Goal: Task Accomplishment & Management: Complete application form

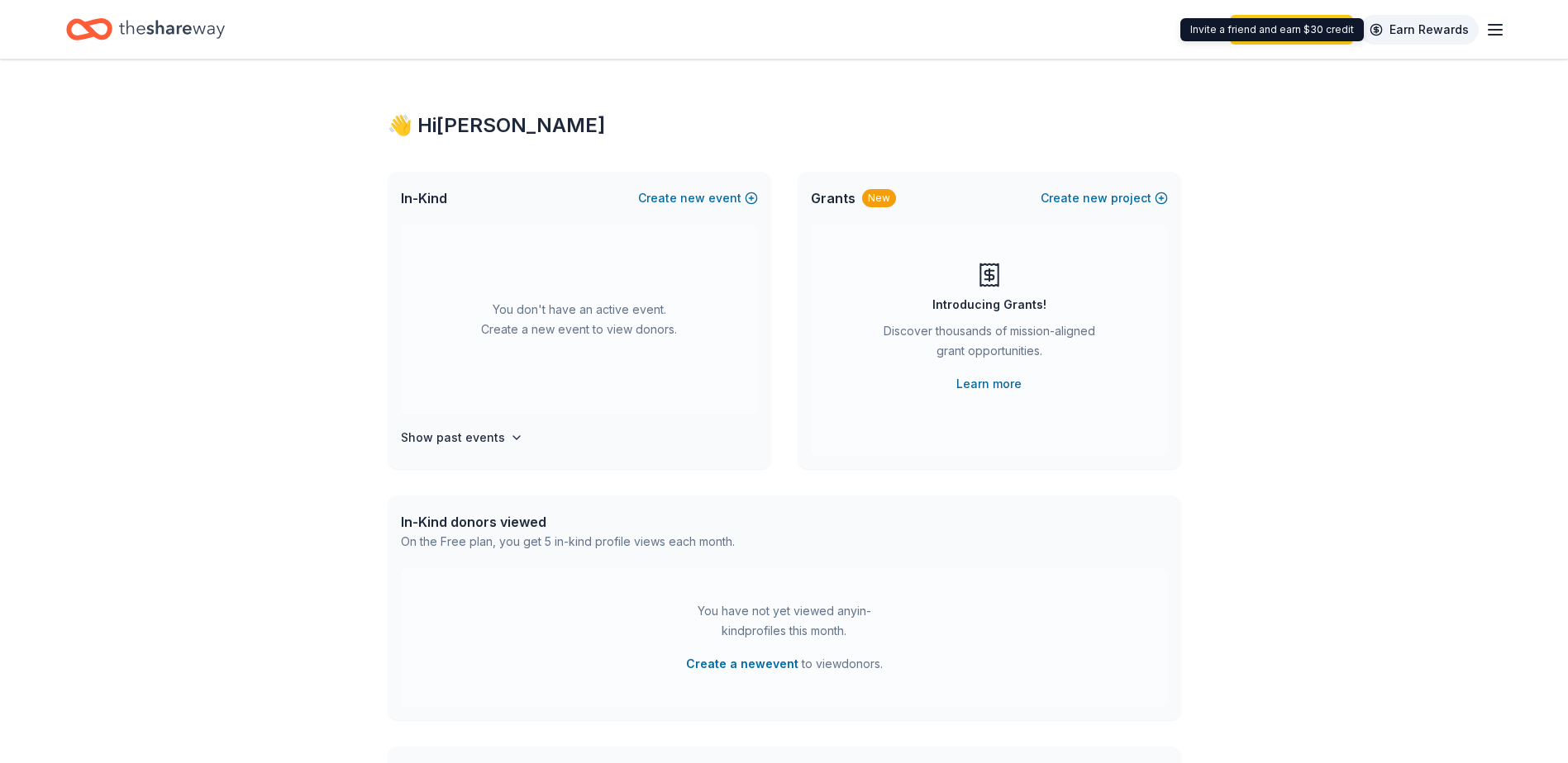
click at [1437, 29] on link "Earn Rewards" at bounding box center [1418, 30] width 119 height 30
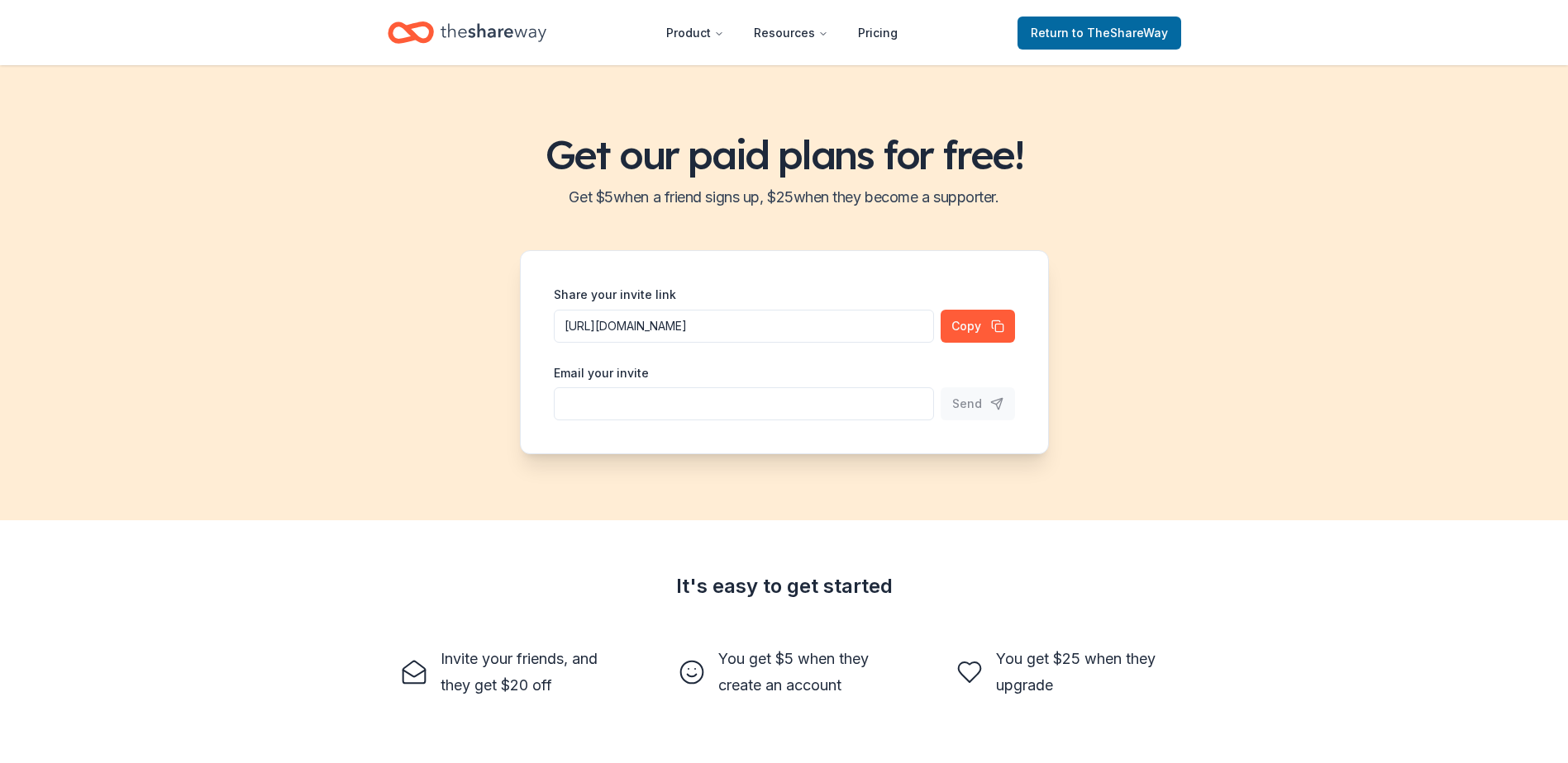
click at [1499, 31] on header "Product Resources Pricing Return to TheShareWay" at bounding box center [784, 32] width 1568 height 66
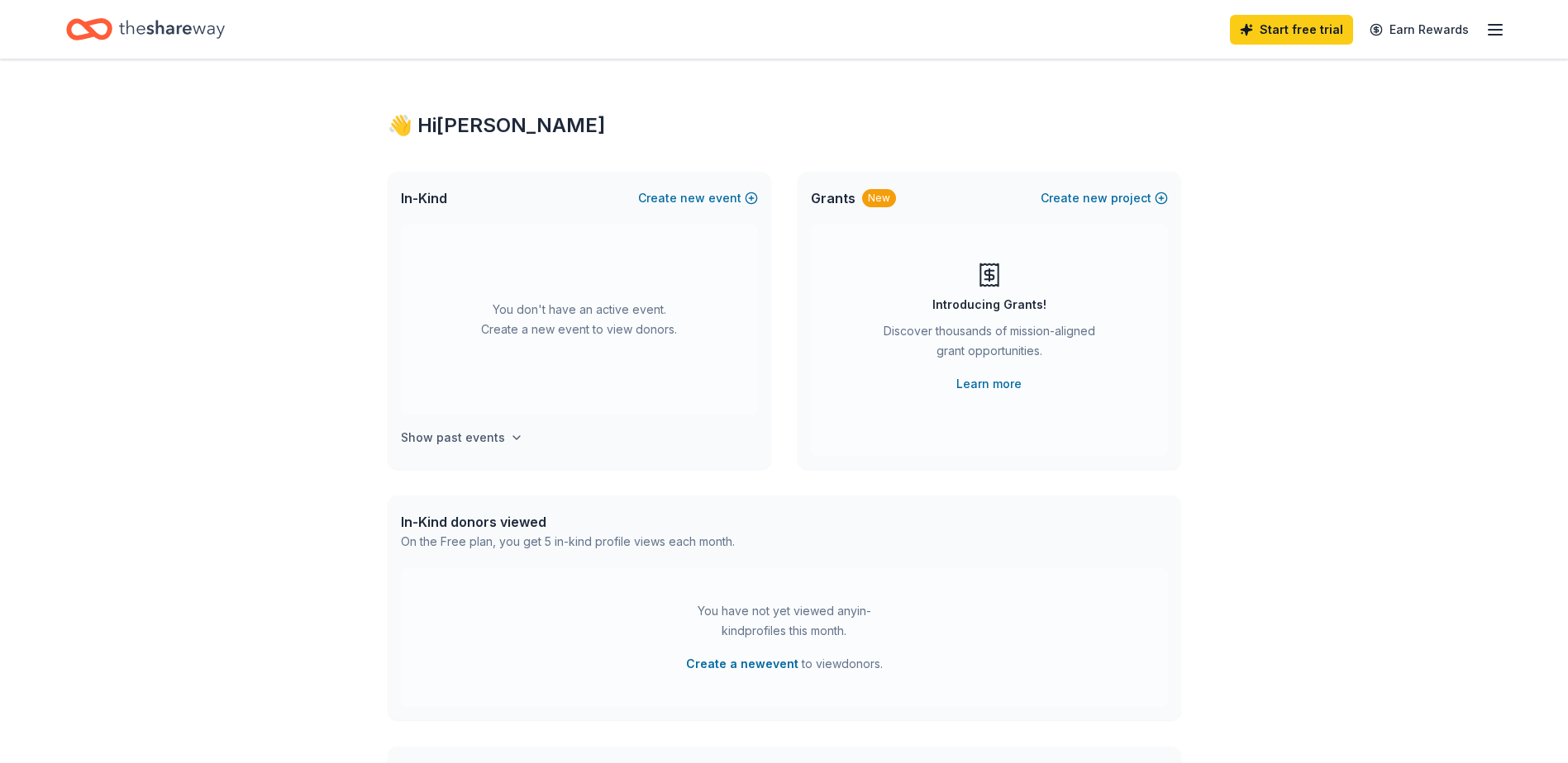
click at [487, 434] on h4 "Show past events" at bounding box center [452, 437] width 105 height 19
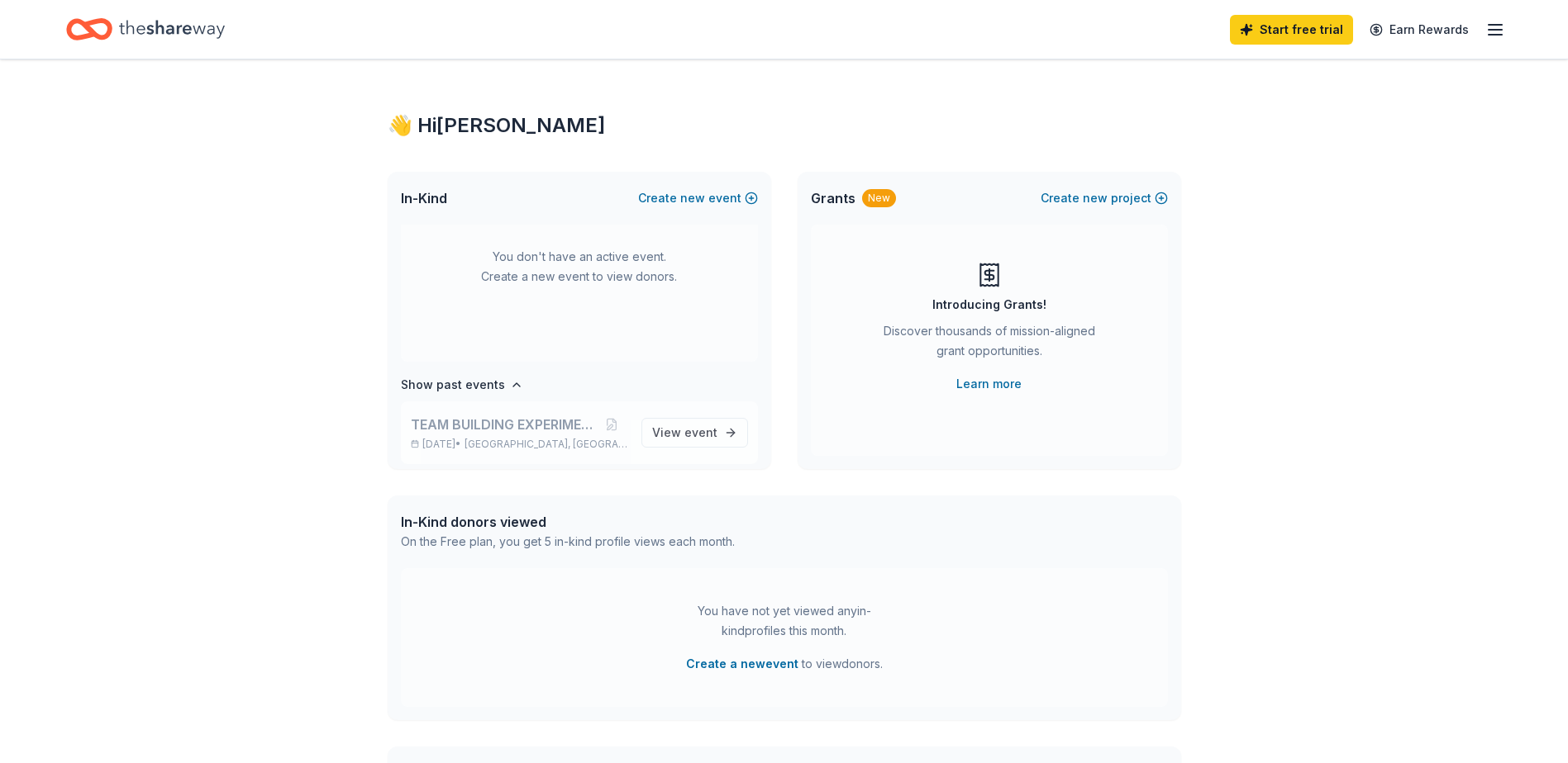
scroll to position [61, 0]
click at [685, 423] on span "event" at bounding box center [701, 424] width 33 height 14
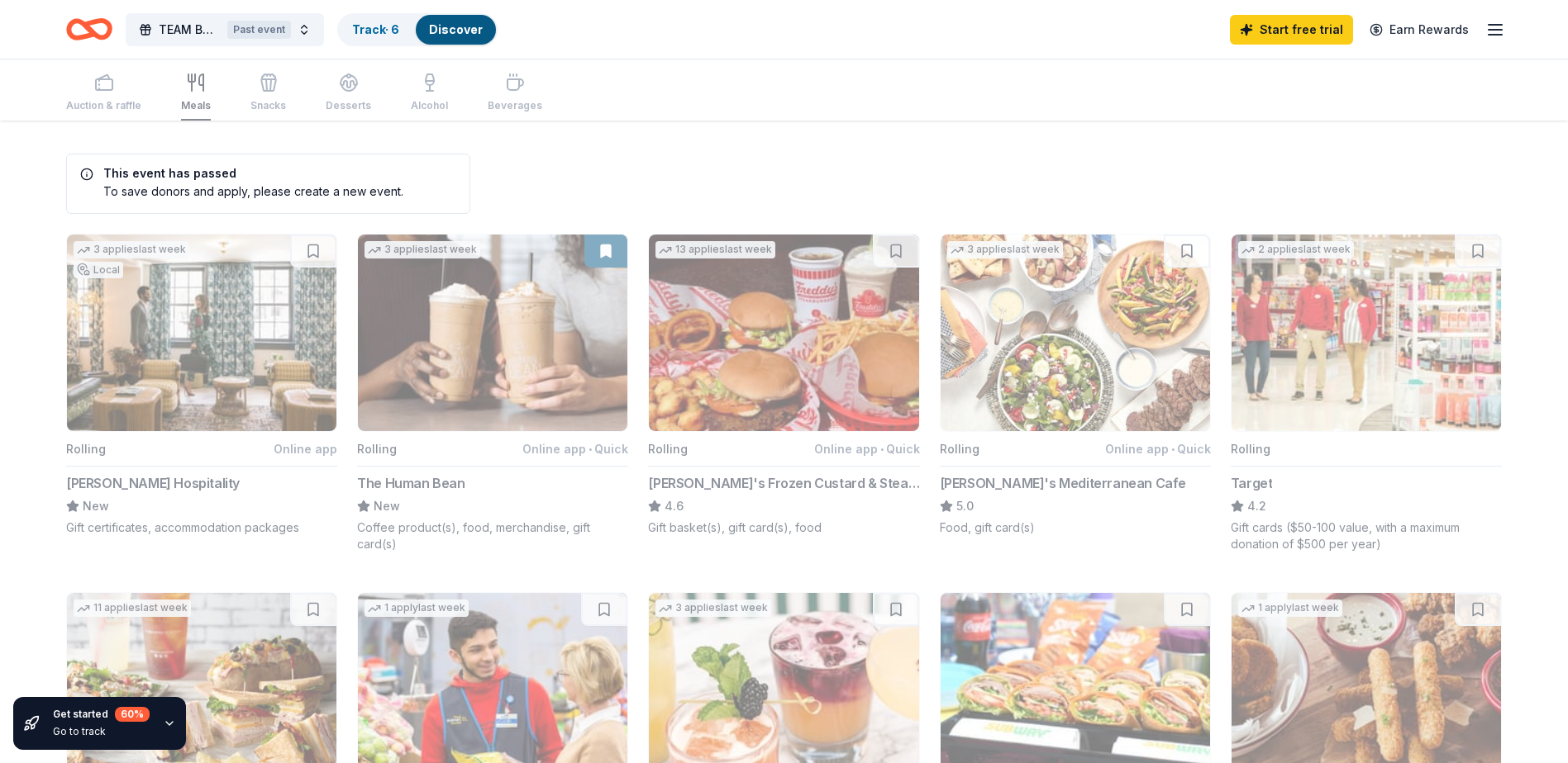
drag, startPoint x: 777, startPoint y: 338, endPoint x: 780, endPoint y: 347, distance: 9.5
click at [780, 347] on button "13 applies last week Rolling Online app • Quick Freddy's Frozen Custard & Steak…" at bounding box center [783, 385] width 271 height 302
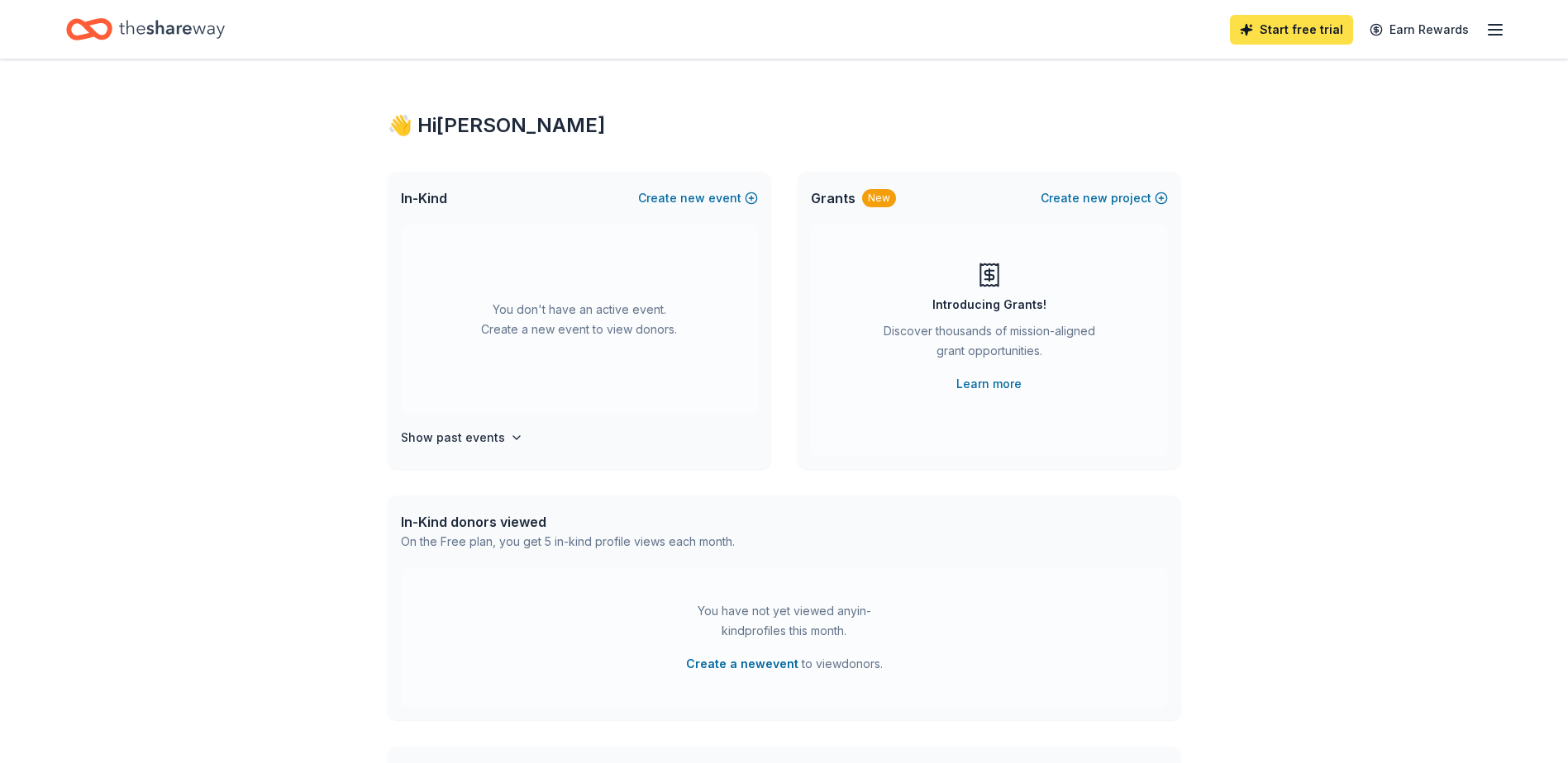
click at [1316, 34] on link "Start free trial" at bounding box center [1290, 30] width 123 height 30
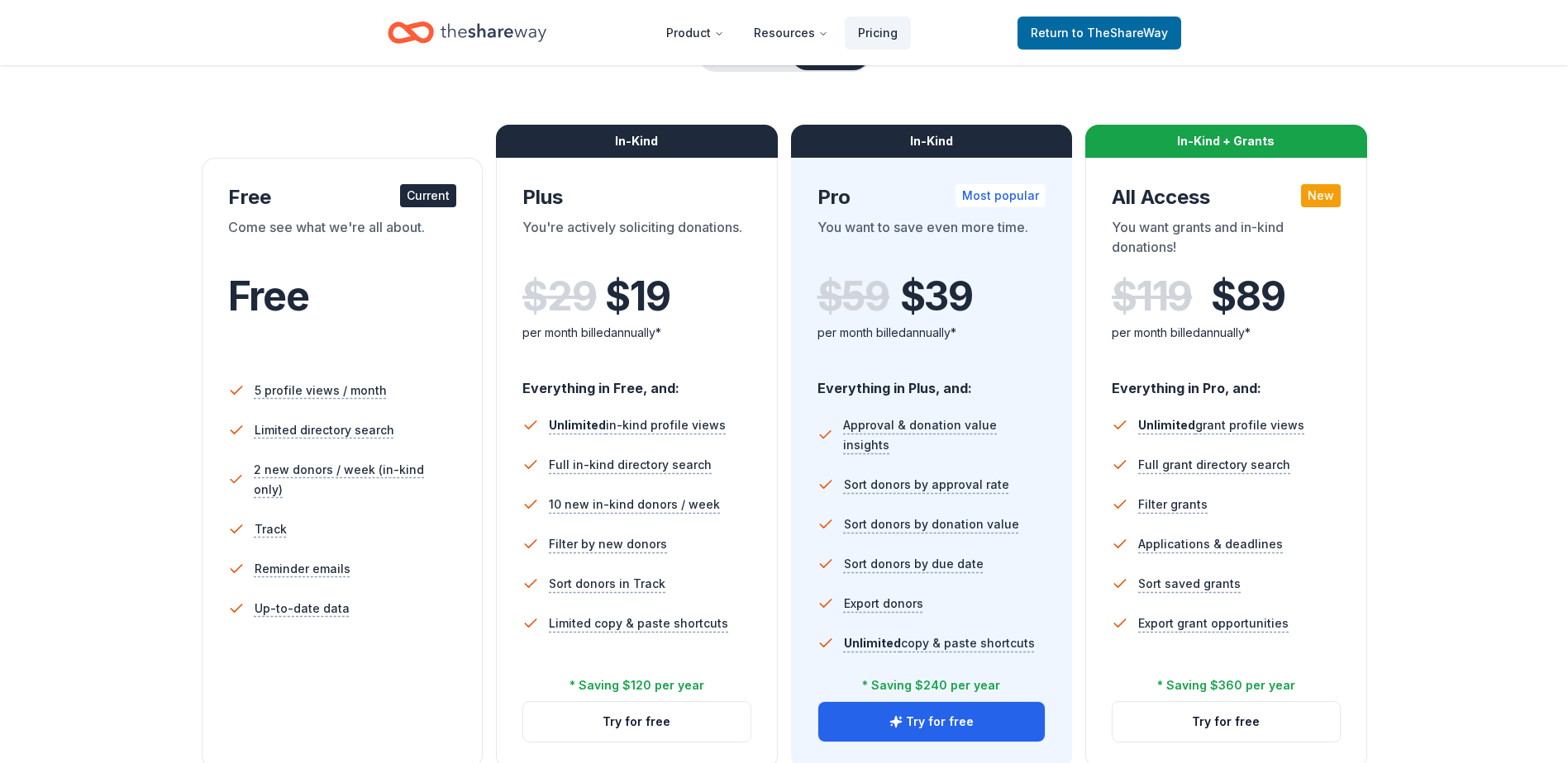
scroll to position [248, 0]
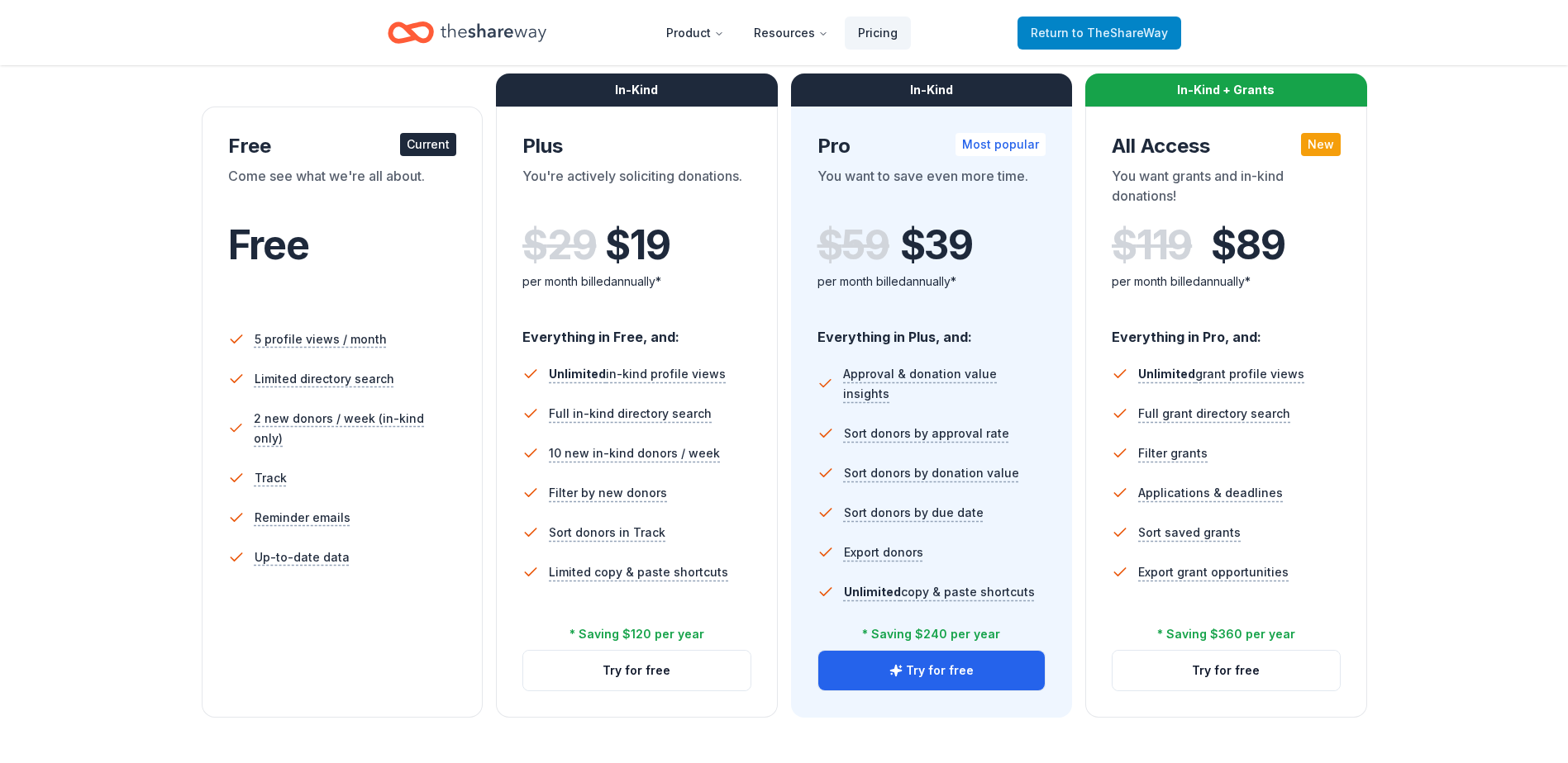
click at [1116, 32] on span "to TheShareWay" at bounding box center [1120, 32] width 96 height 14
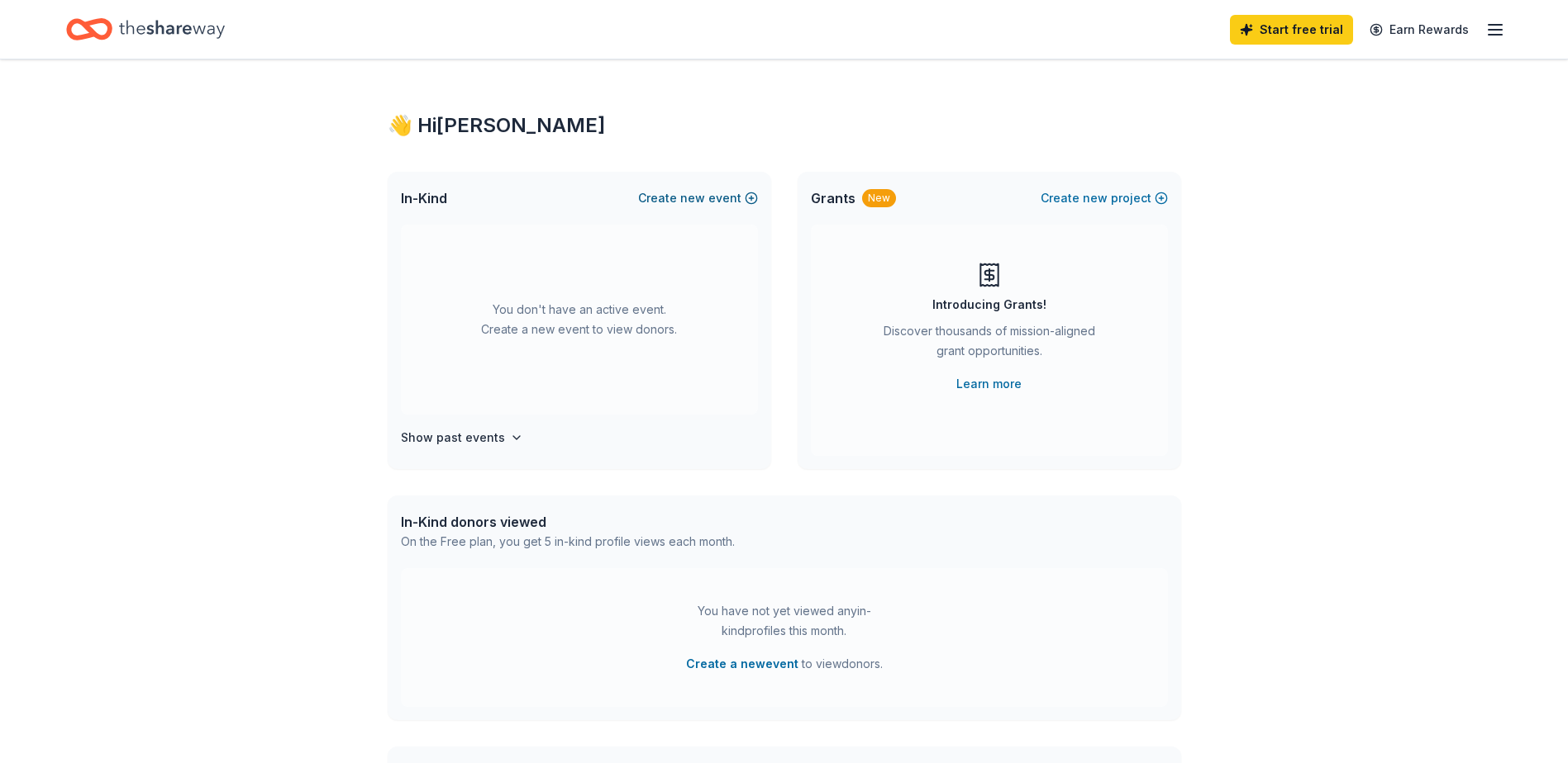
click at [722, 198] on button "Create new event" at bounding box center [698, 198] width 120 height 19
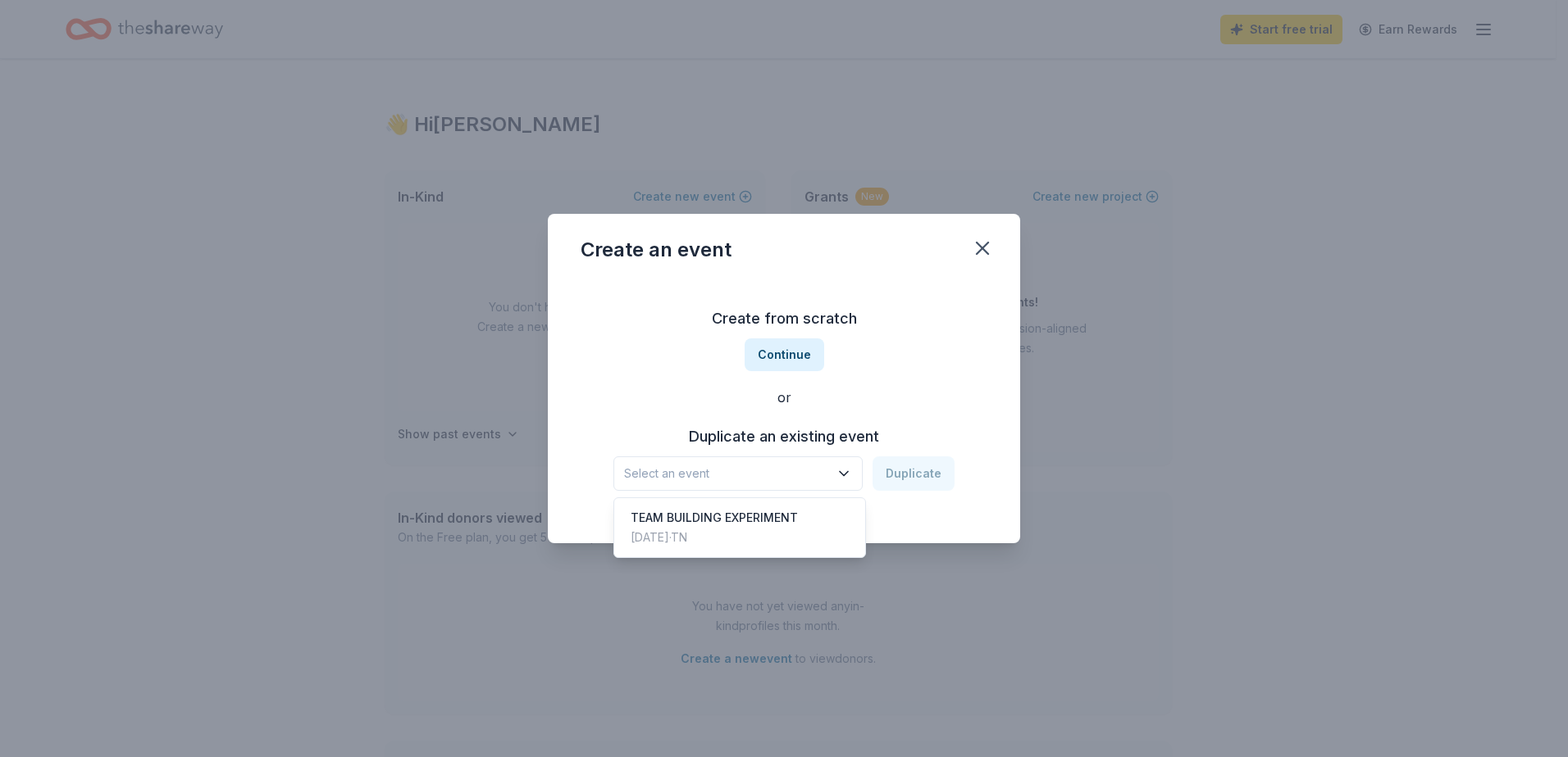
click at [852, 473] on icon "button" at bounding box center [844, 473] width 17 height 17
click at [707, 543] on div "Aug 03, 2025 · TN" at bounding box center [714, 537] width 167 height 19
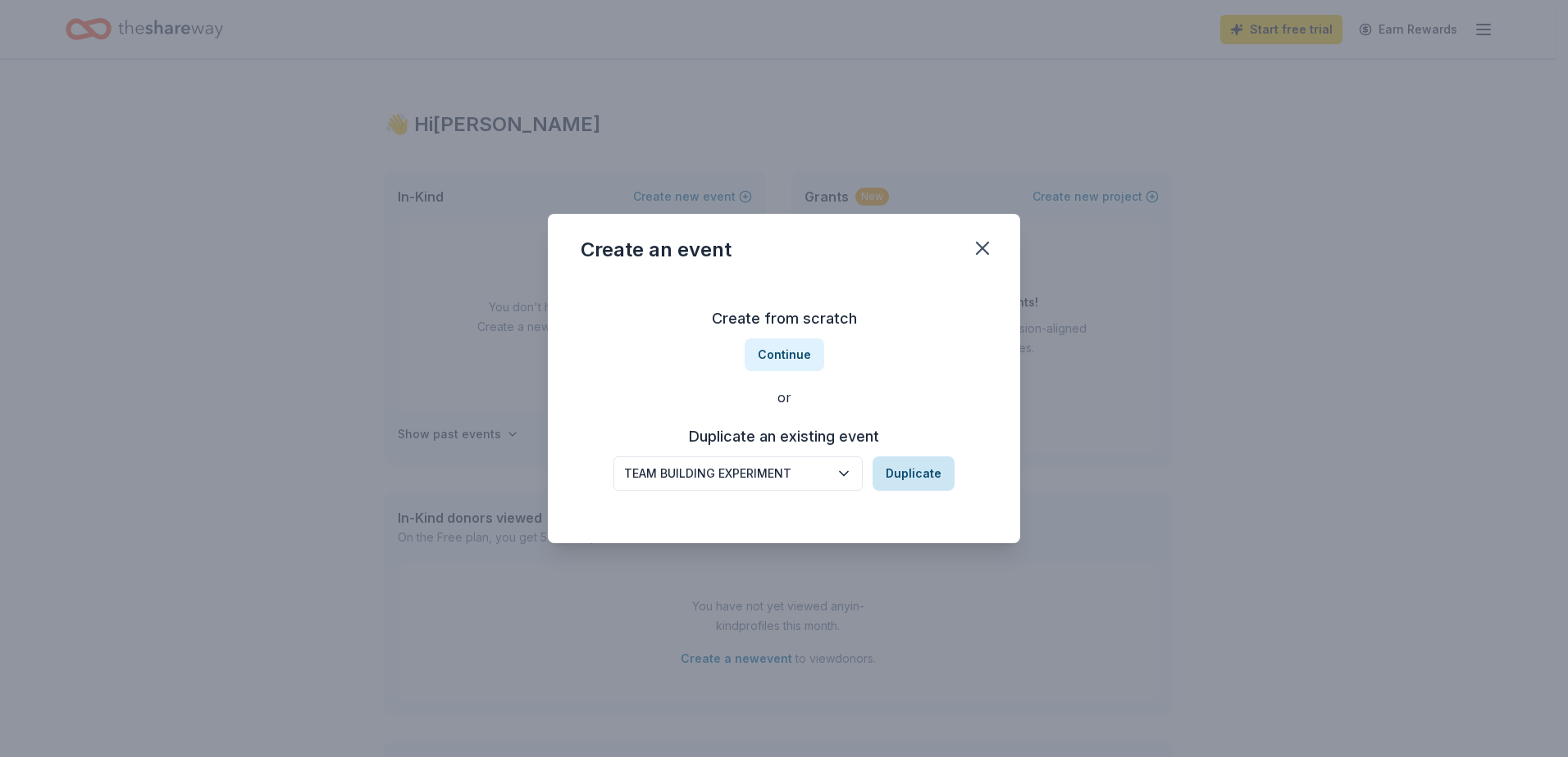
click at [913, 477] on button "Duplicate" at bounding box center [913, 474] width 82 height 35
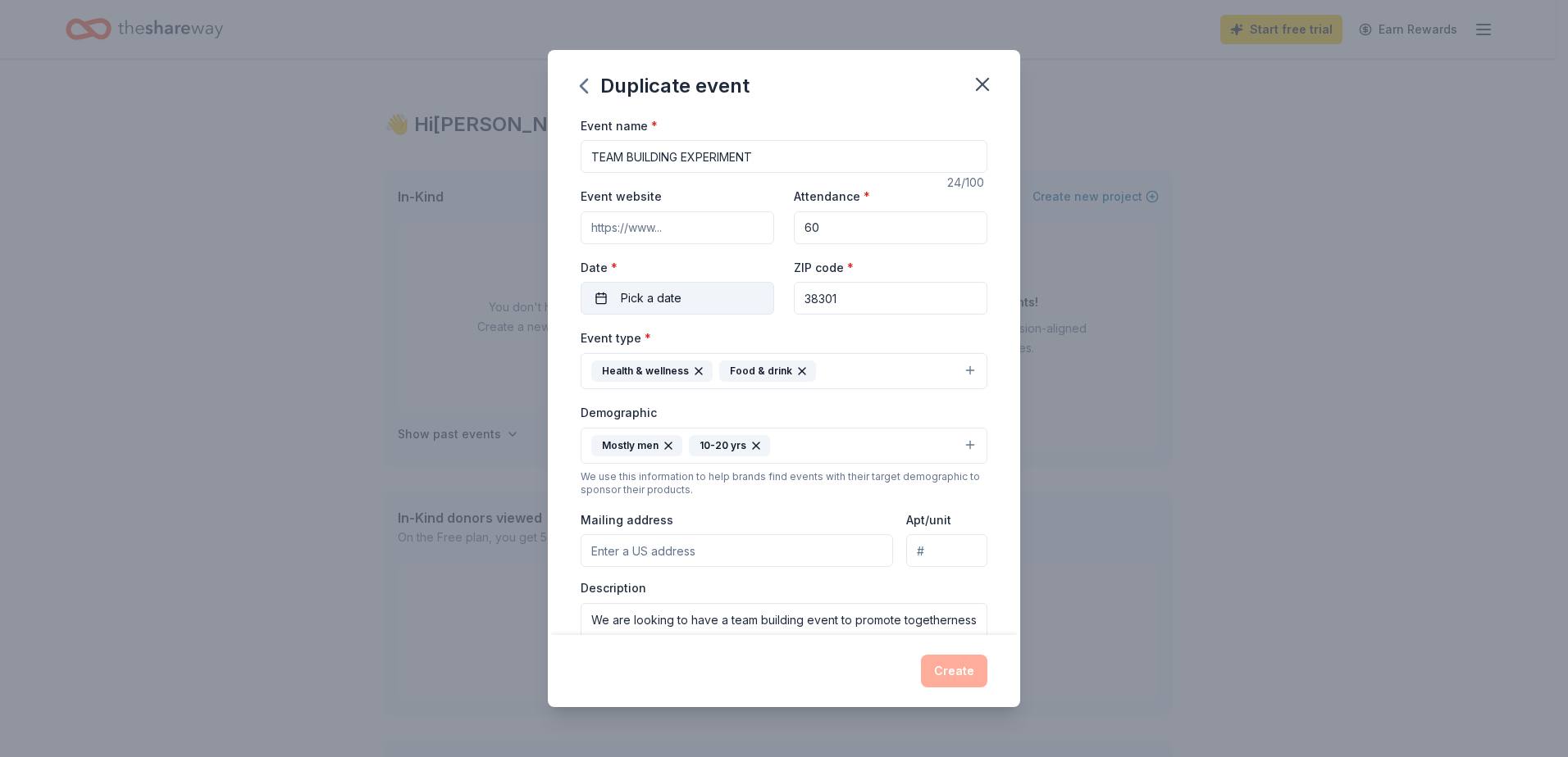
click at [688, 293] on button "Pick a date" at bounding box center [677, 298] width 194 height 33
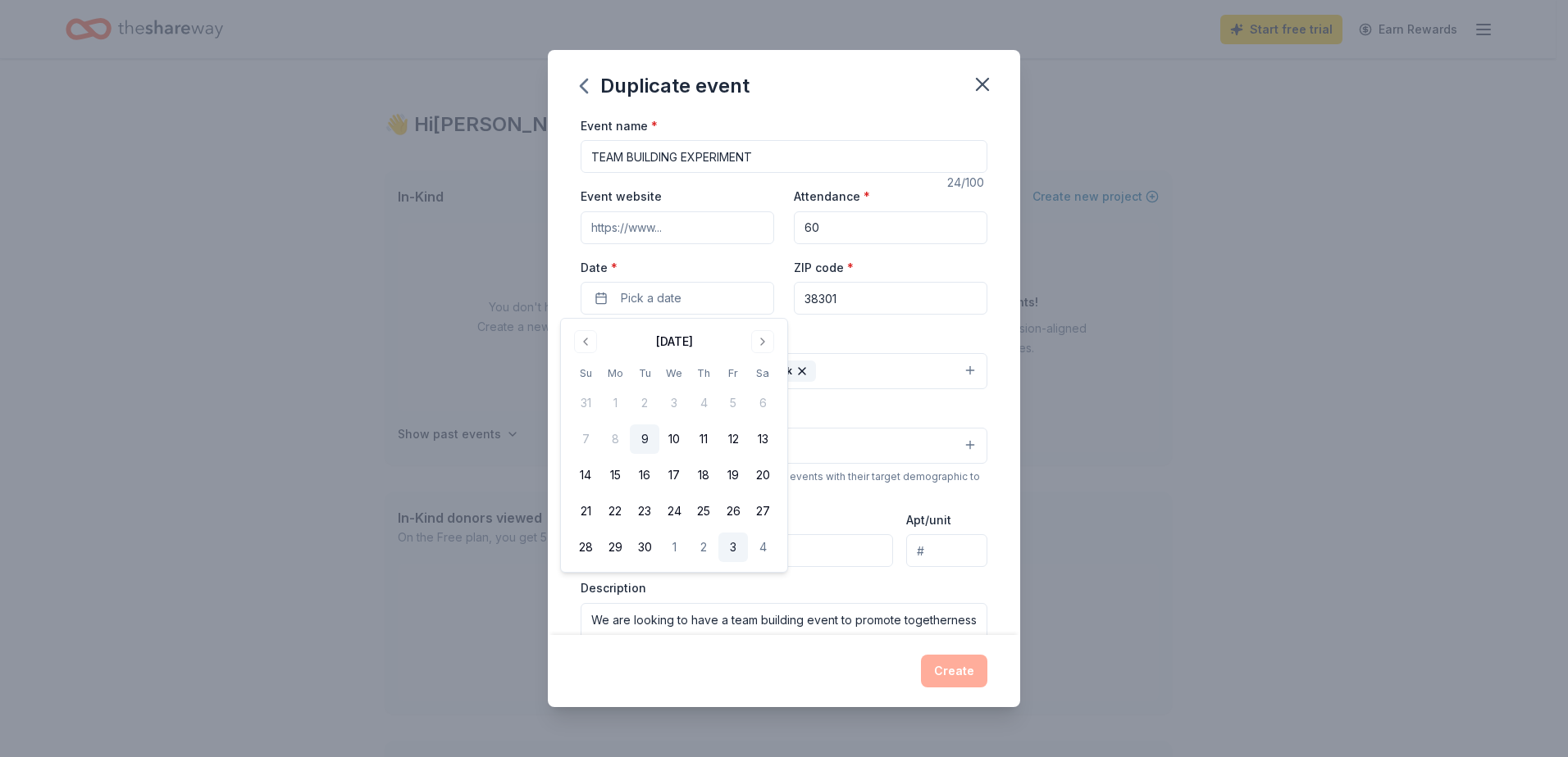
click at [736, 550] on button "3" at bounding box center [734, 548] width 29 height 29
click at [868, 299] on input "38301" at bounding box center [890, 298] width 194 height 33
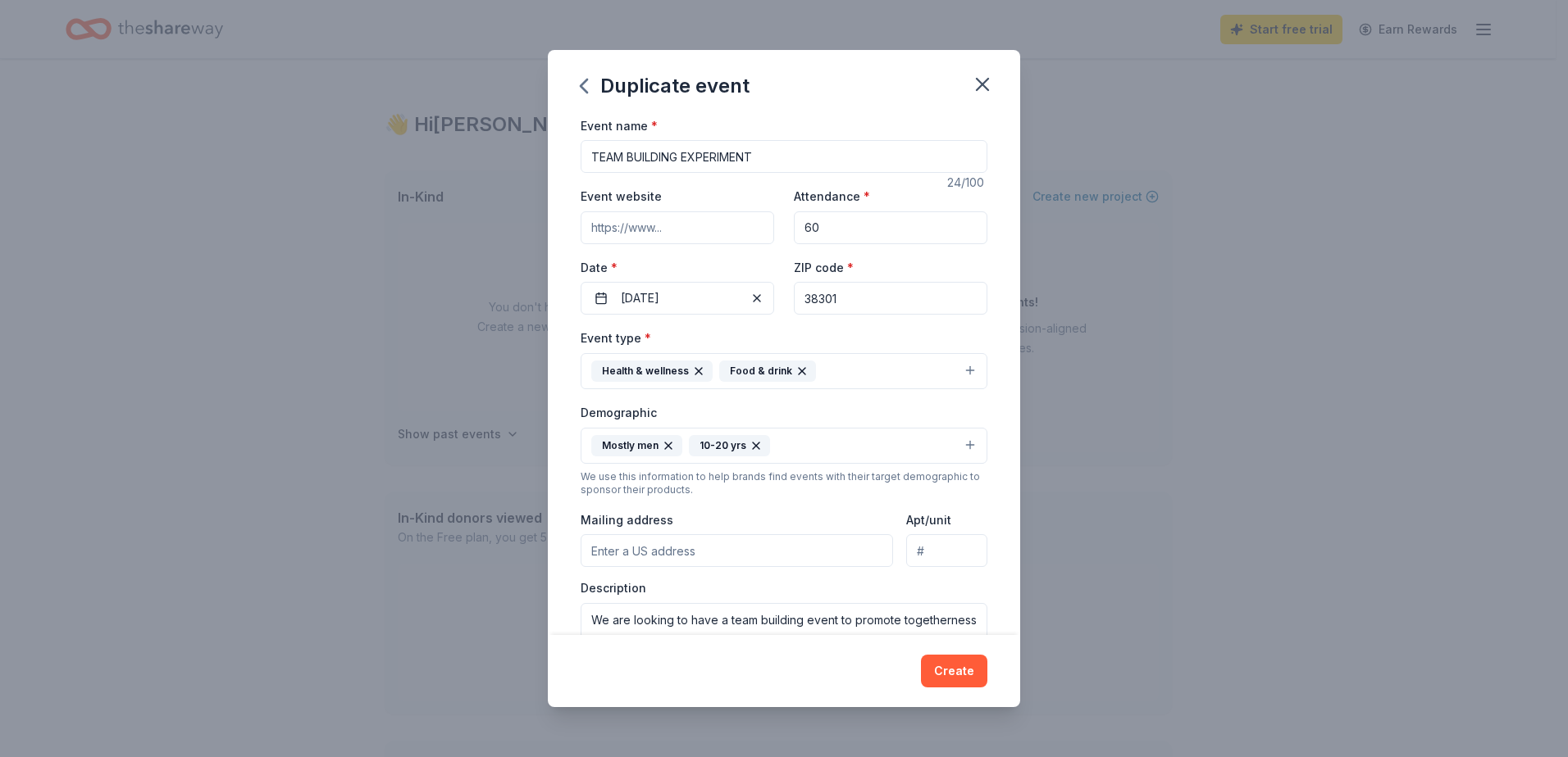
click at [744, 399] on div "Event type * Health & wellness Food & drink Demographic Mostly men 10-20 yrs We…" at bounding box center [783, 502] width 407 height 349
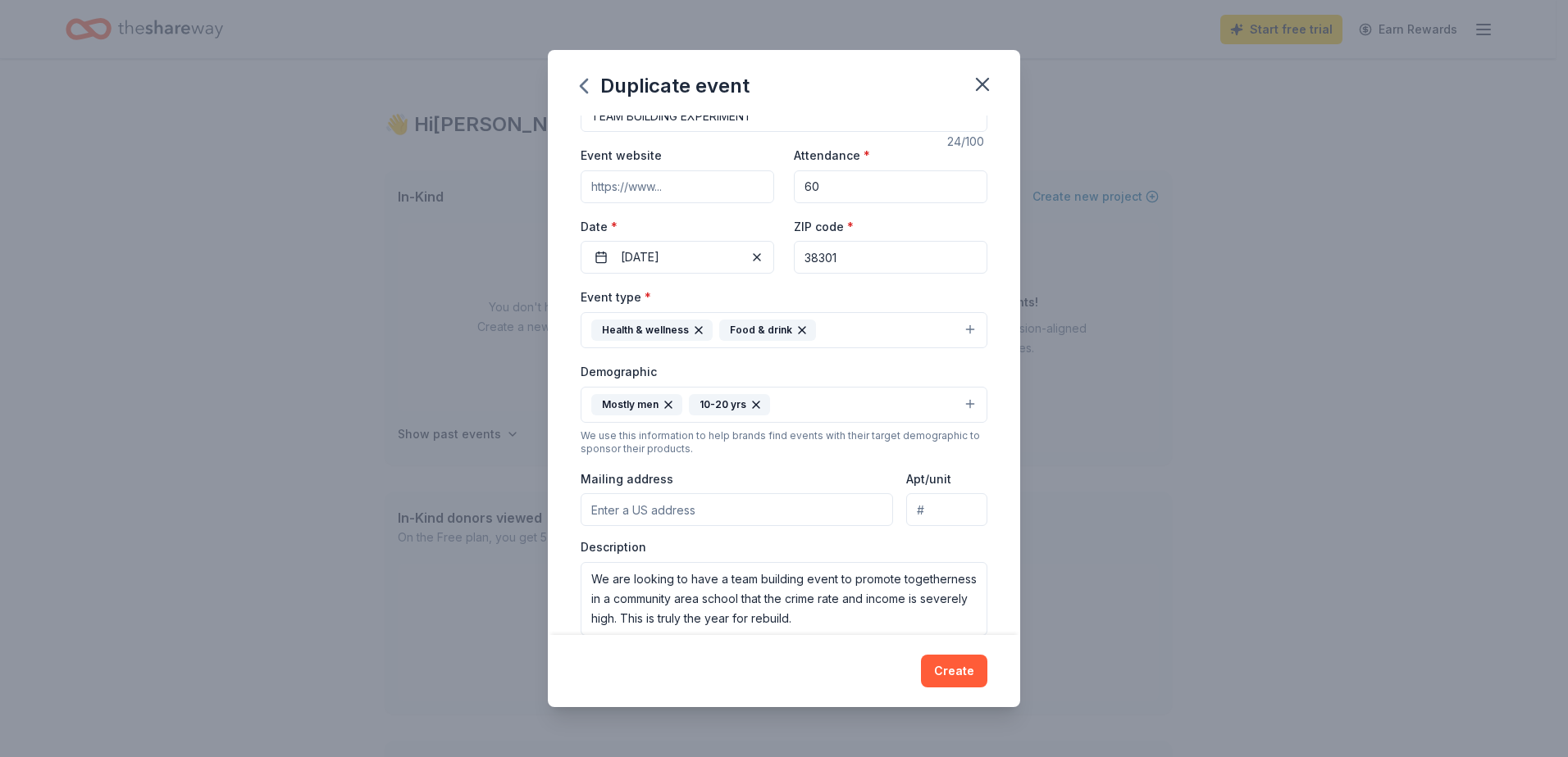
scroll to position [164, 0]
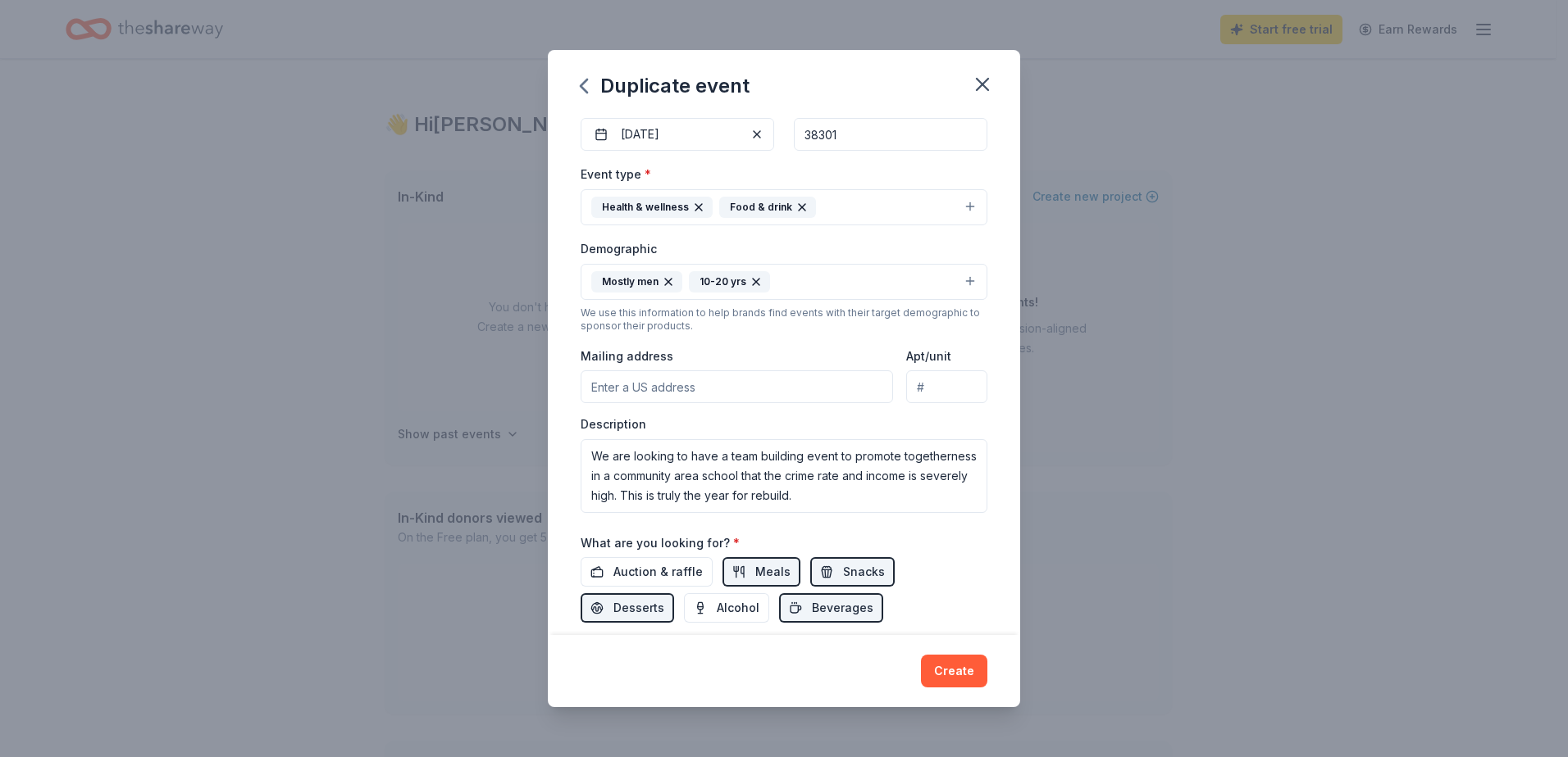
click at [669, 387] on input "Mailing address" at bounding box center [736, 387] width 312 height 33
type input "4 indian cove"
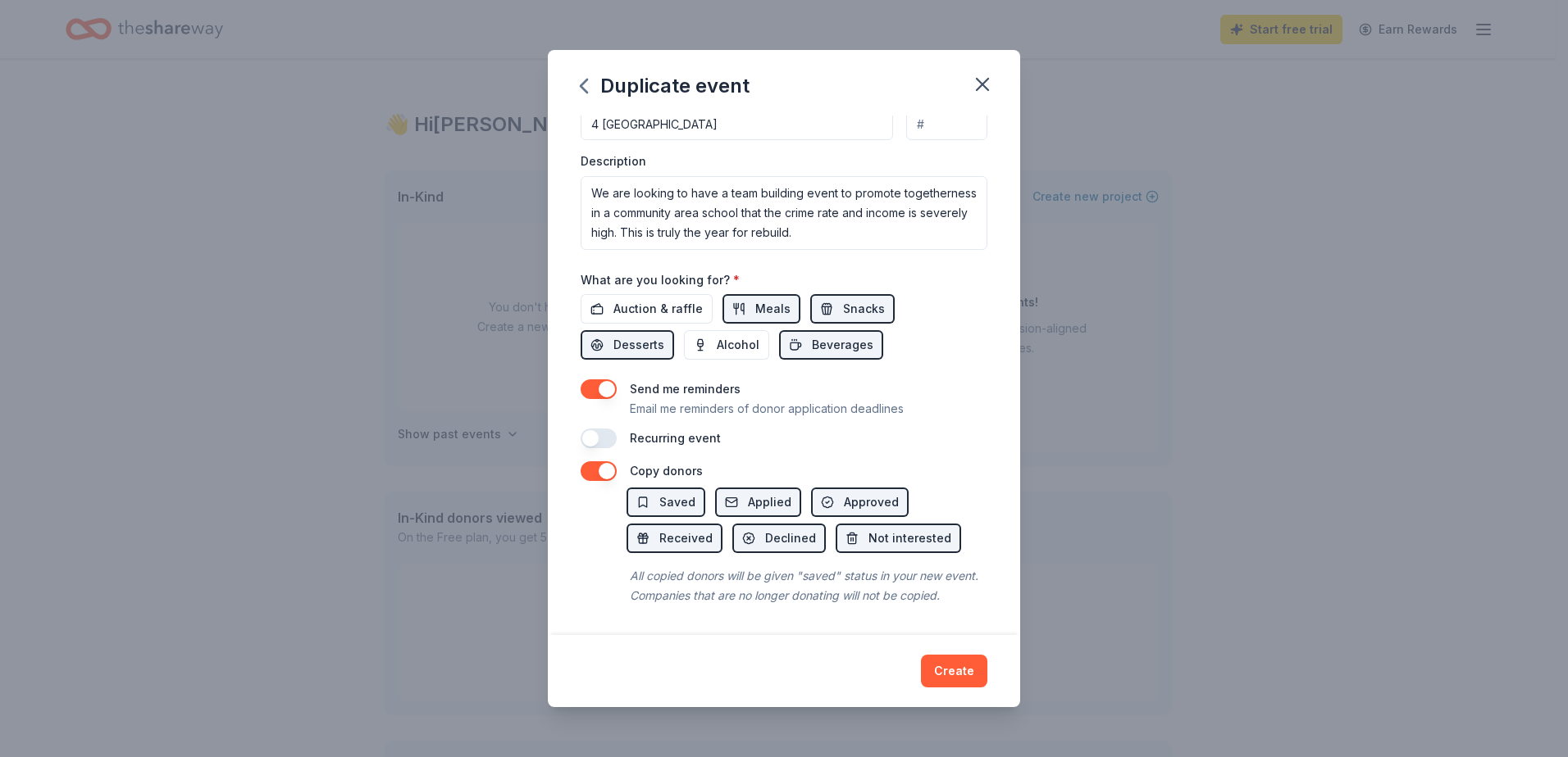
scroll to position [447, 0]
click at [609, 429] on button "button" at bounding box center [598, 438] width 36 height 19
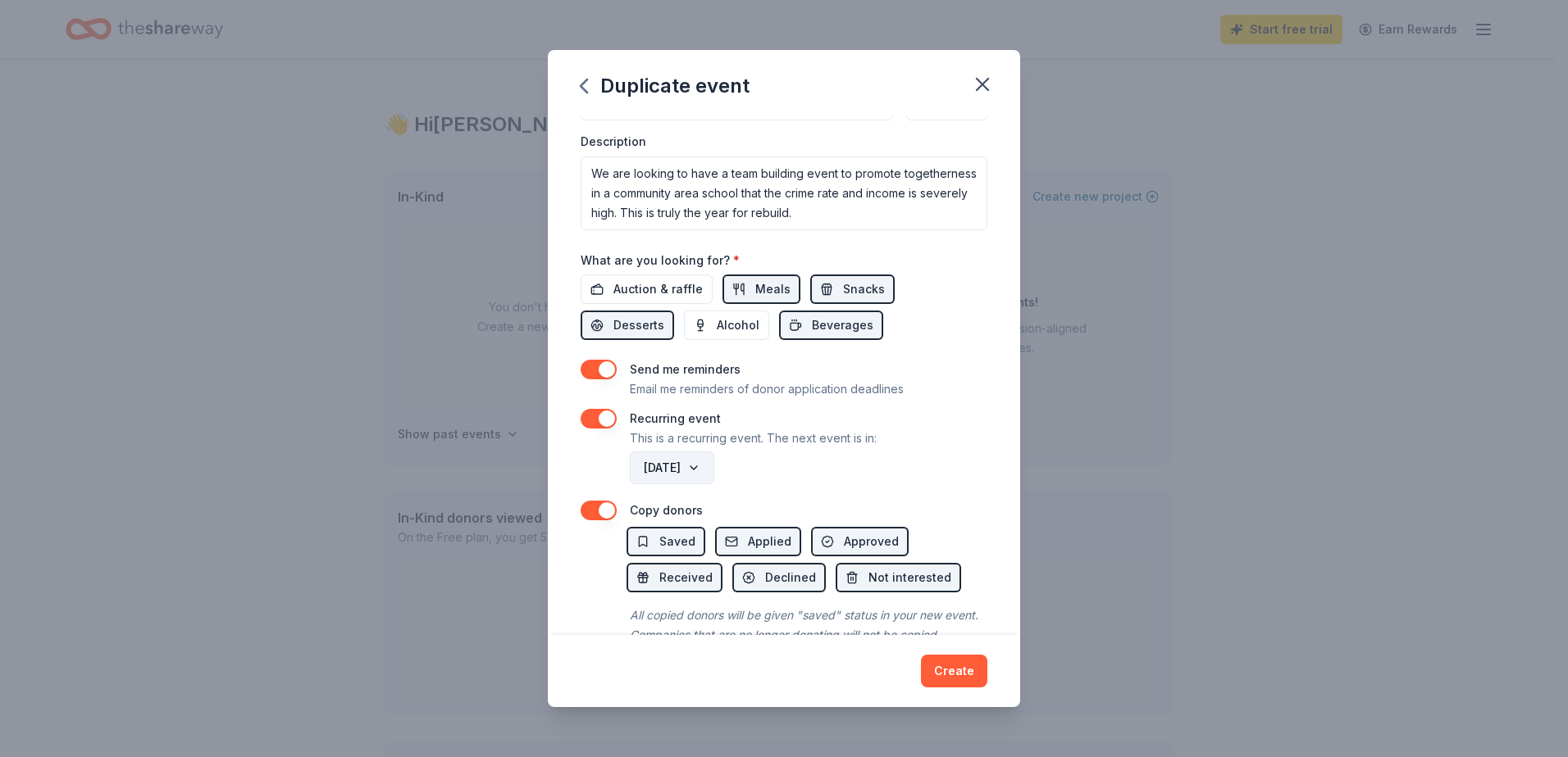
click at [714, 464] on button "October 2026" at bounding box center [672, 468] width 84 height 33
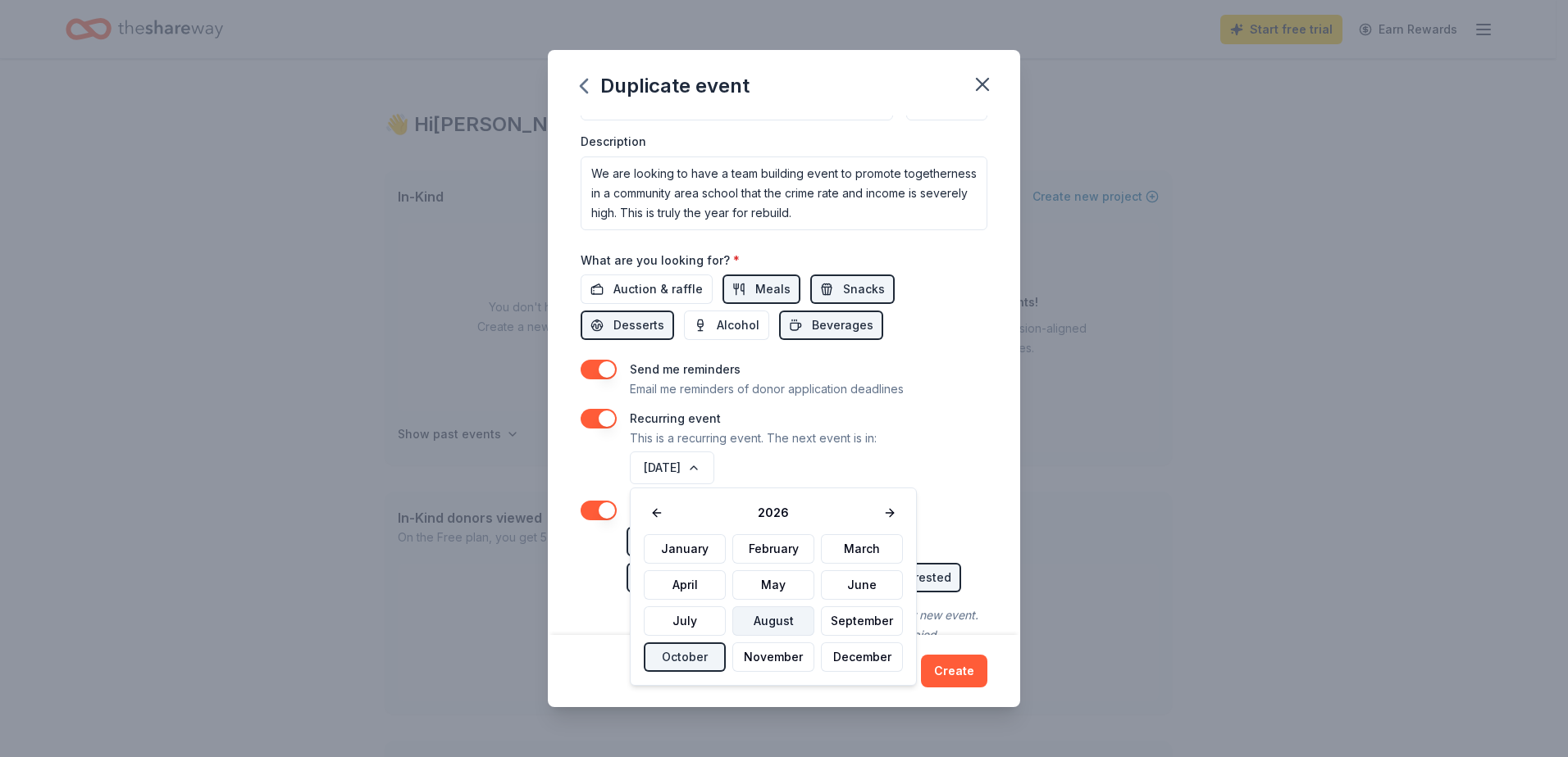
click at [794, 615] on button "August" at bounding box center [773, 621] width 82 height 29
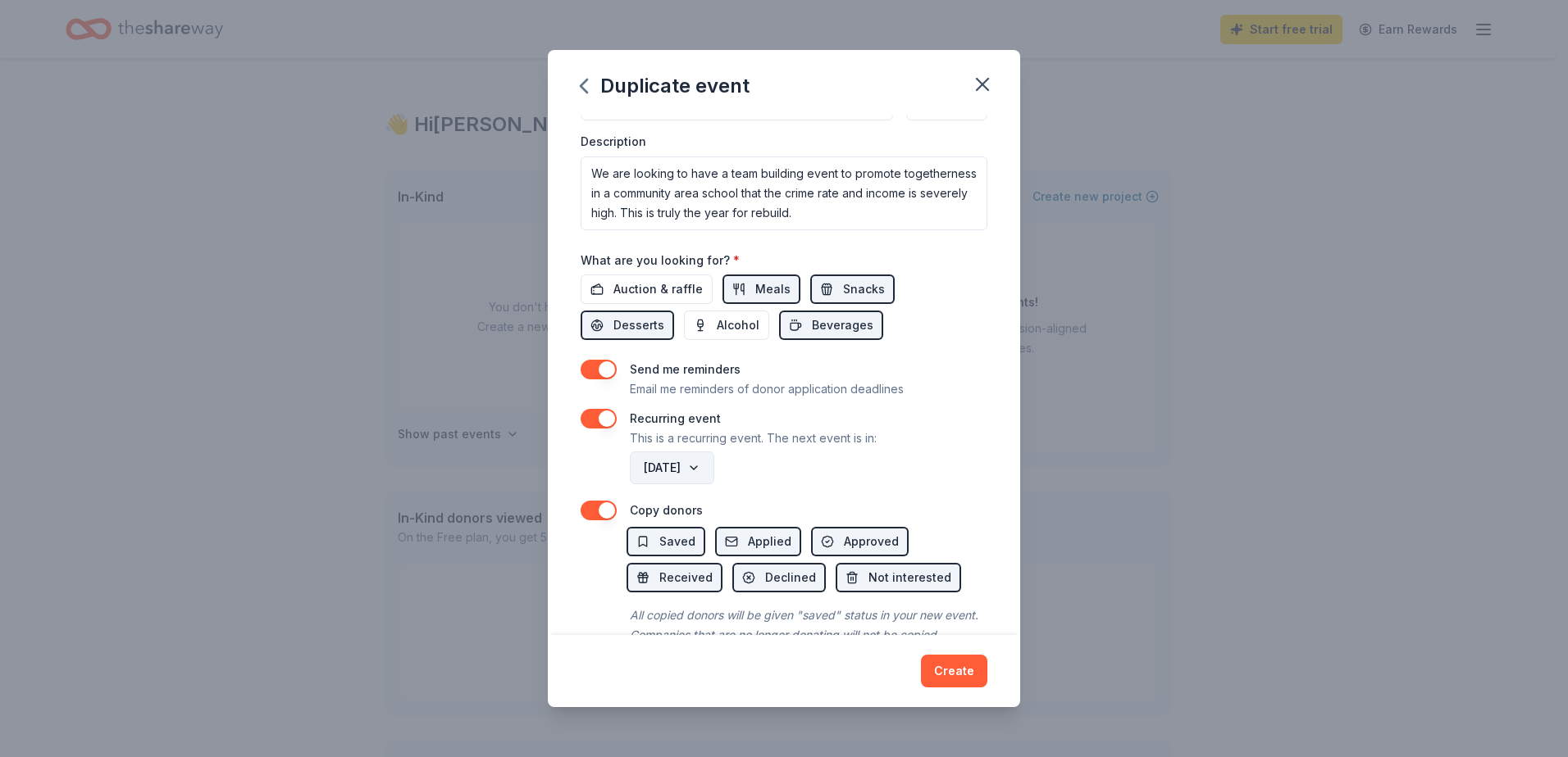
click at [714, 467] on button "August 2026" at bounding box center [672, 468] width 84 height 33
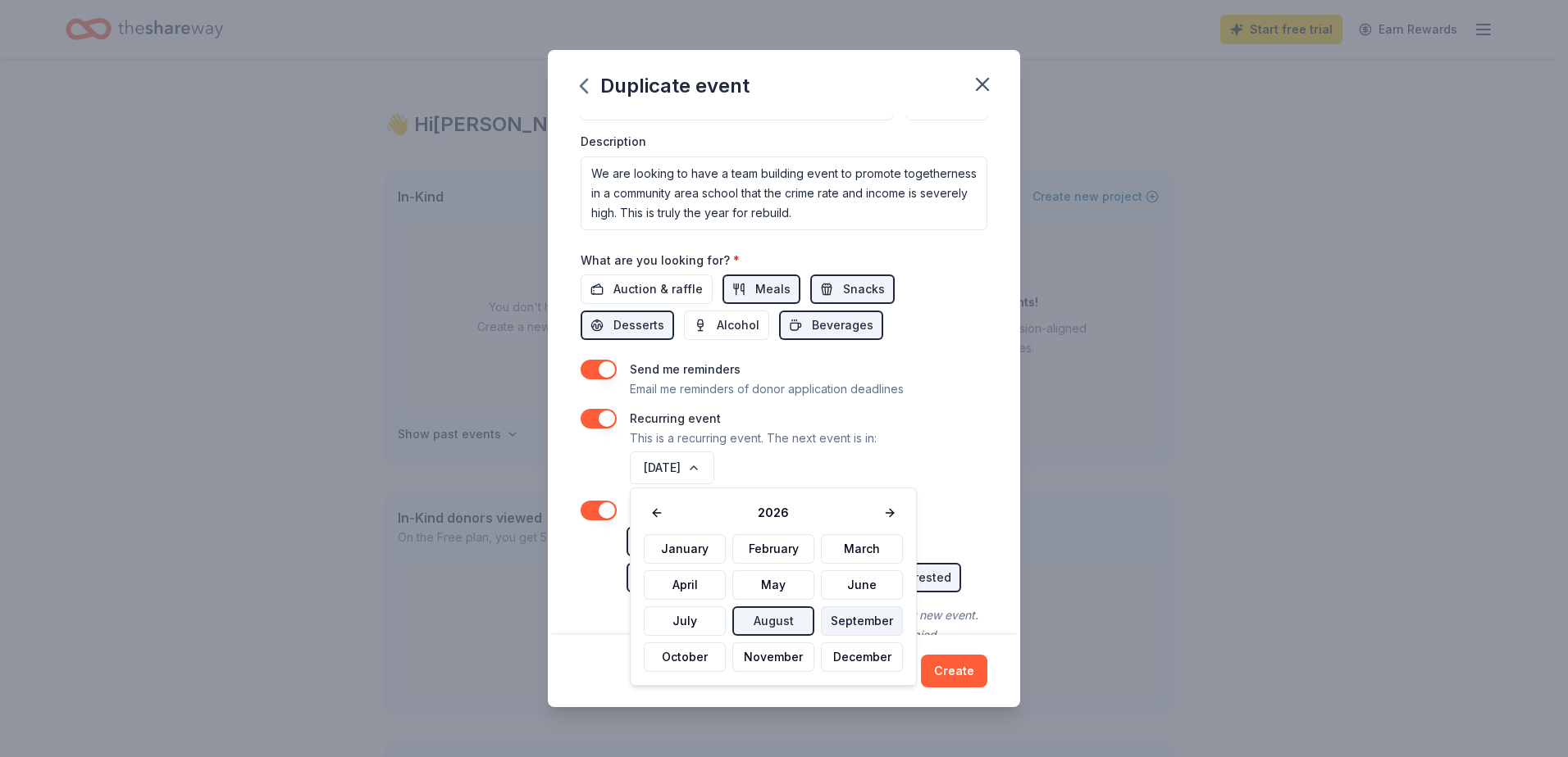
click at [844, 618] on button "September" at bounding box center [861, 621] width 82 height 29
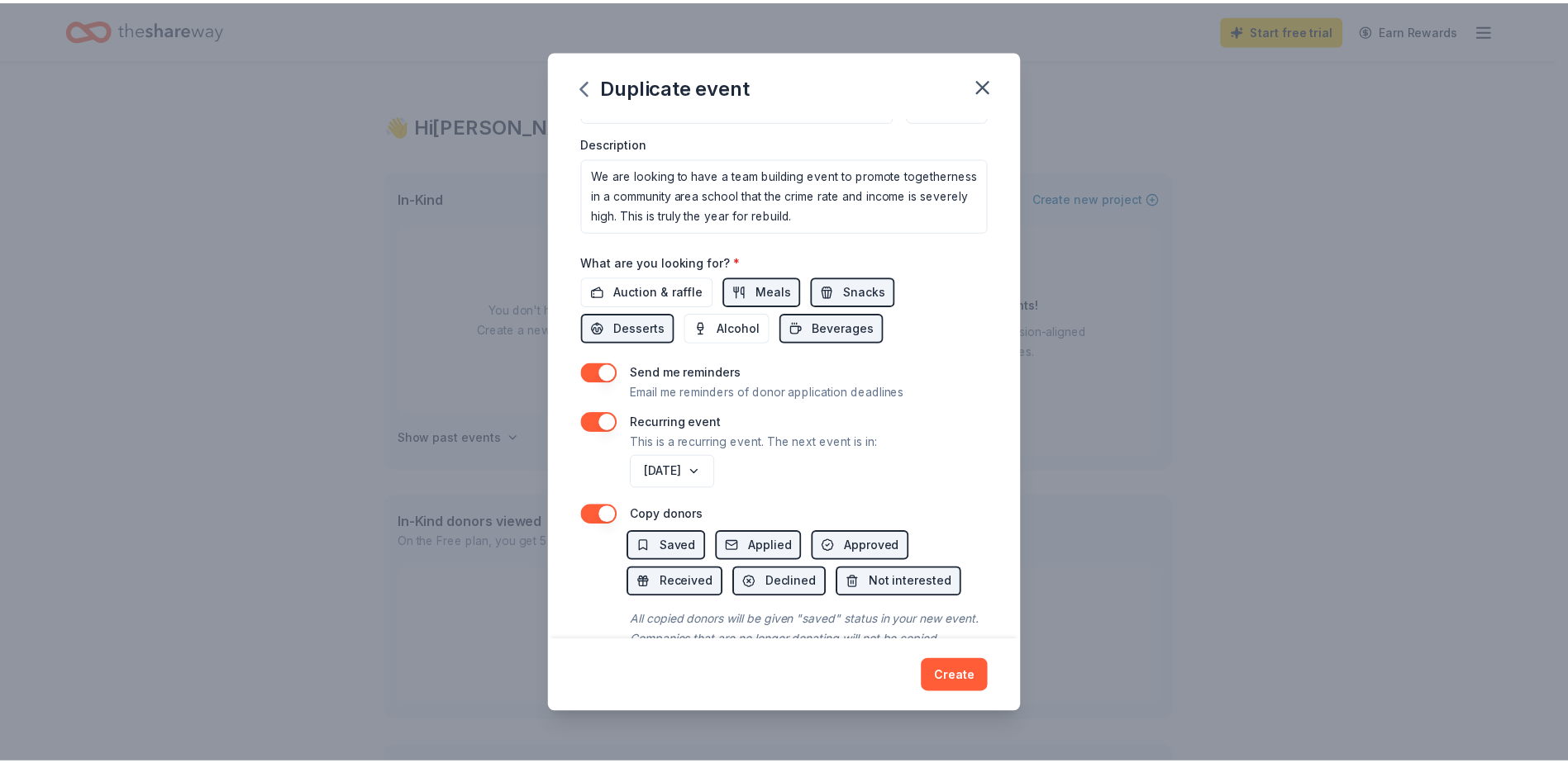
scroll to position [510, 0]
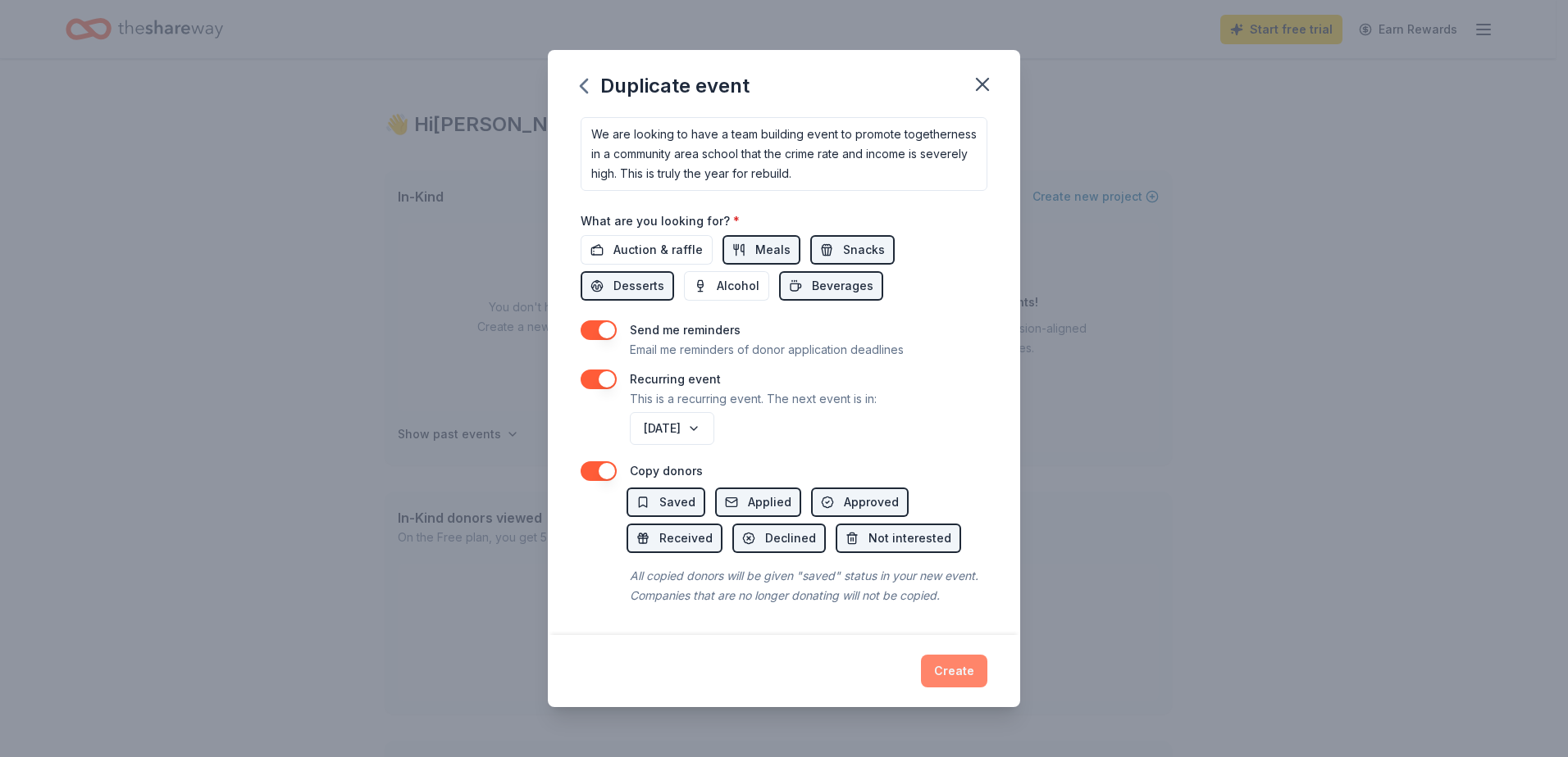
click at [952, 669] on button "Create" at bounding box center [954, 672] width 66 height 33
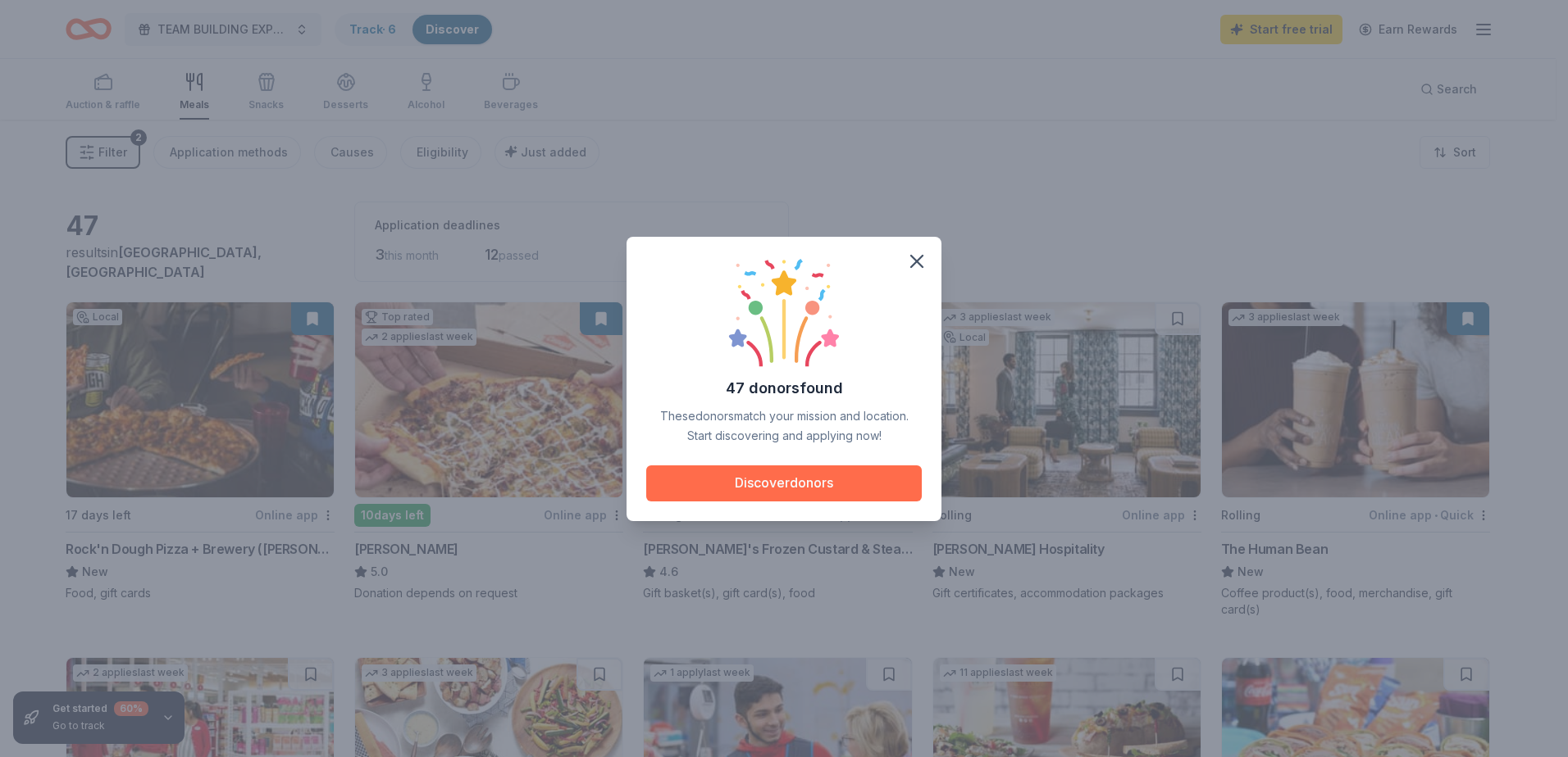
click at [792, 486] on button "Discover donors" at bounding box center [784, 483] width 275 height 36
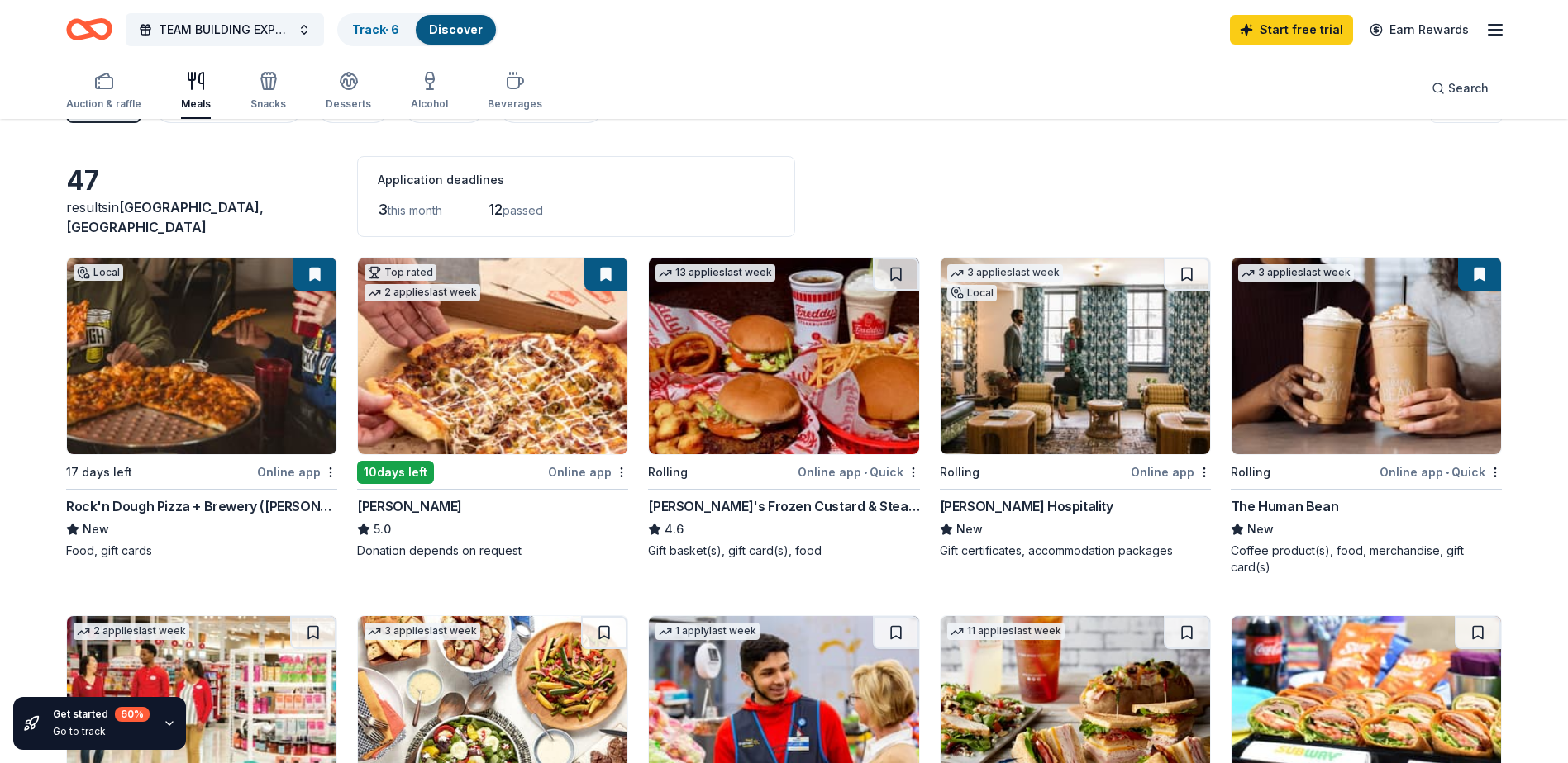
scroll to position [82, 0]
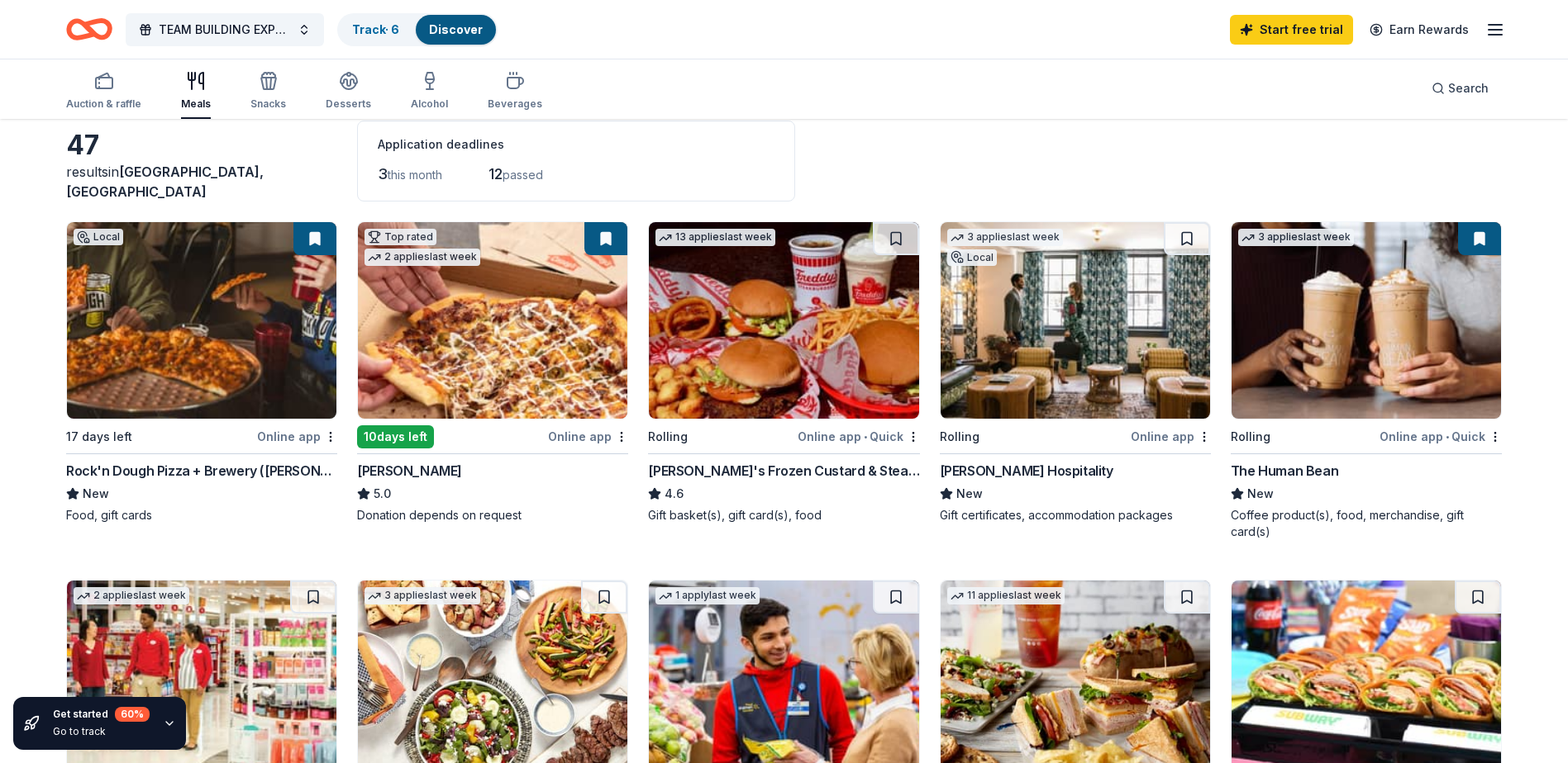
click at [201, 331] on img at bounding box center [201, 320] width 269 height 197
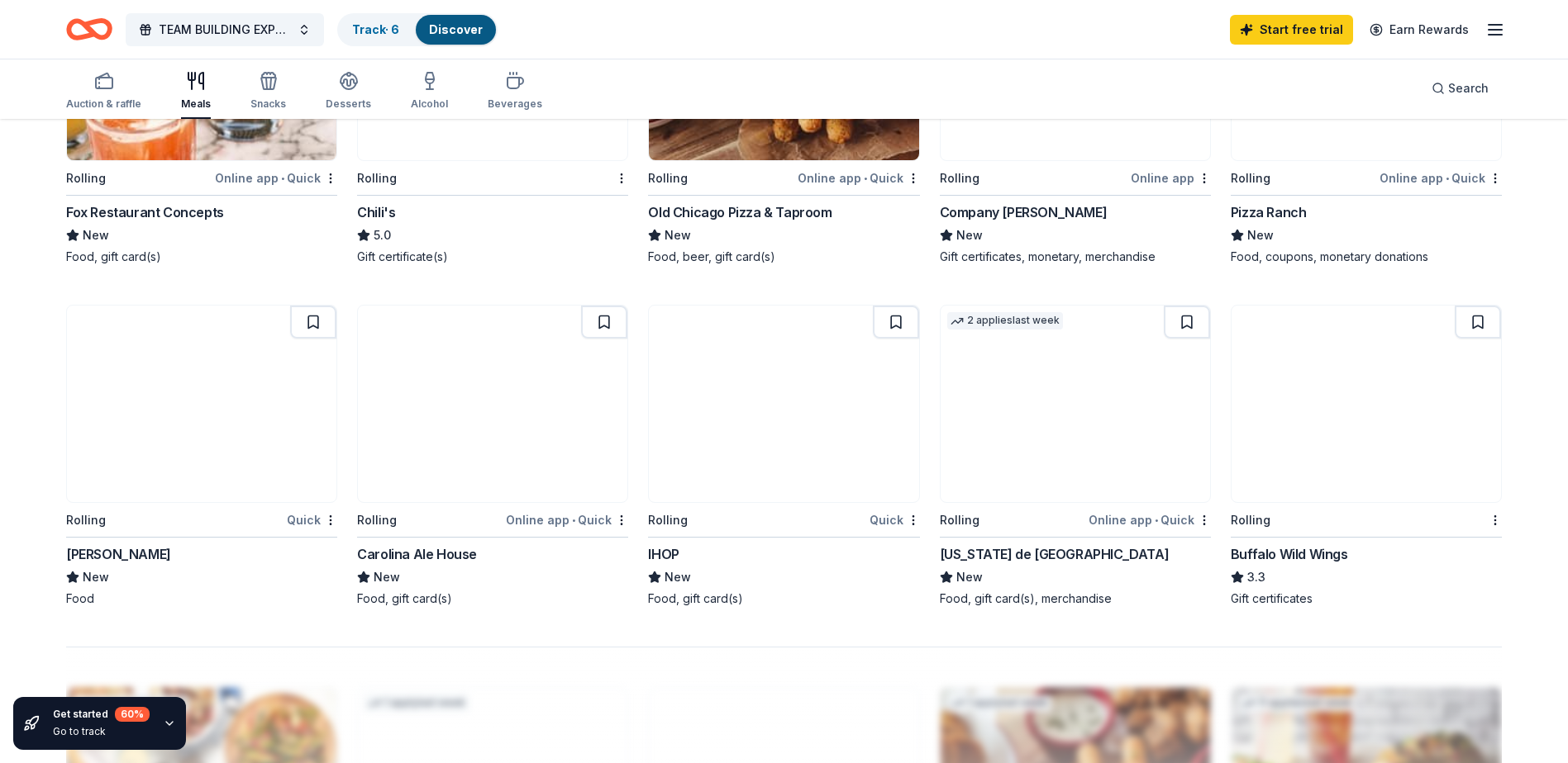
scroll to position [1157, 0]
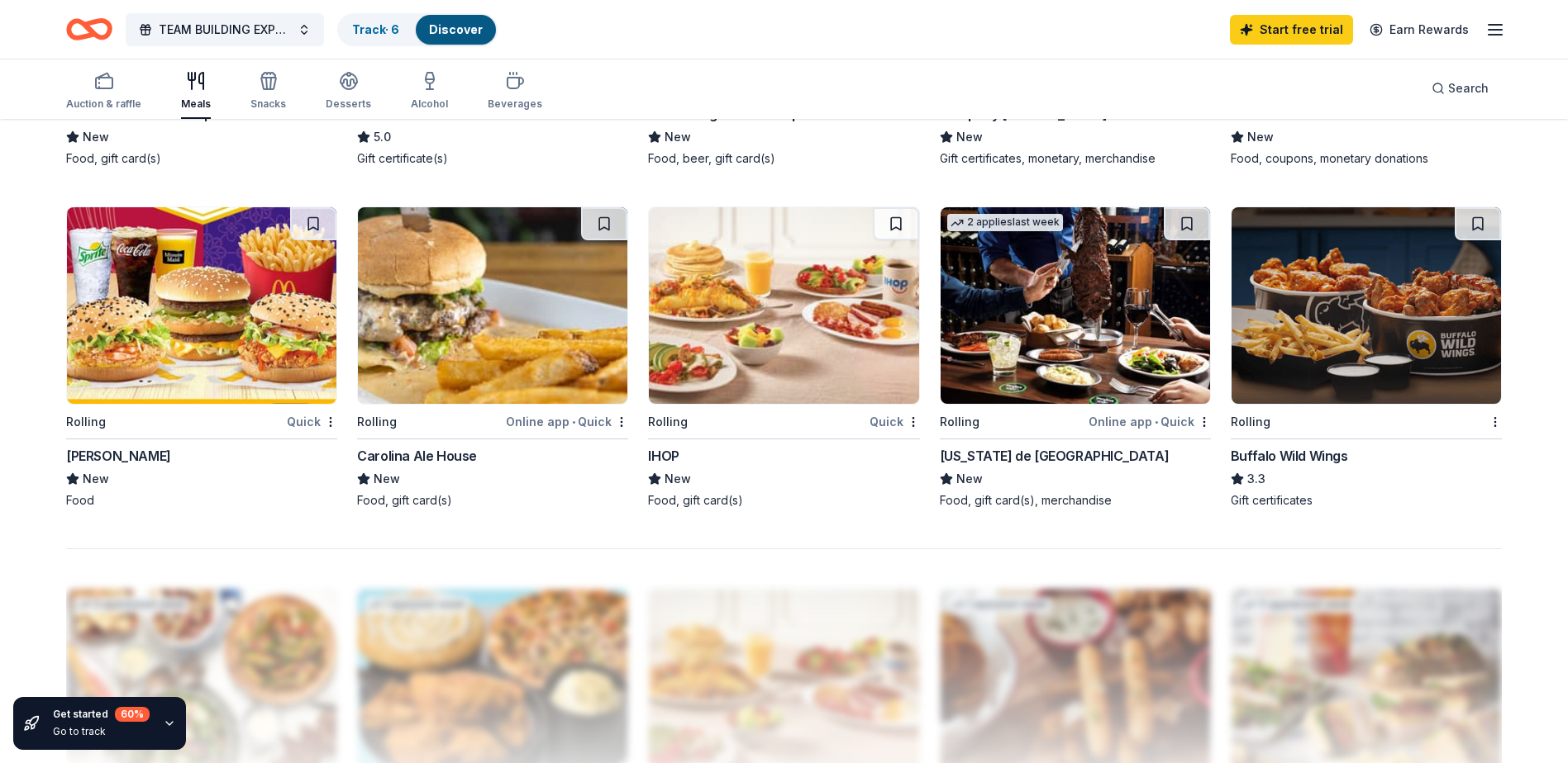
click at [227, 309] on img at bounding box center [201, 305] width 269 height 197
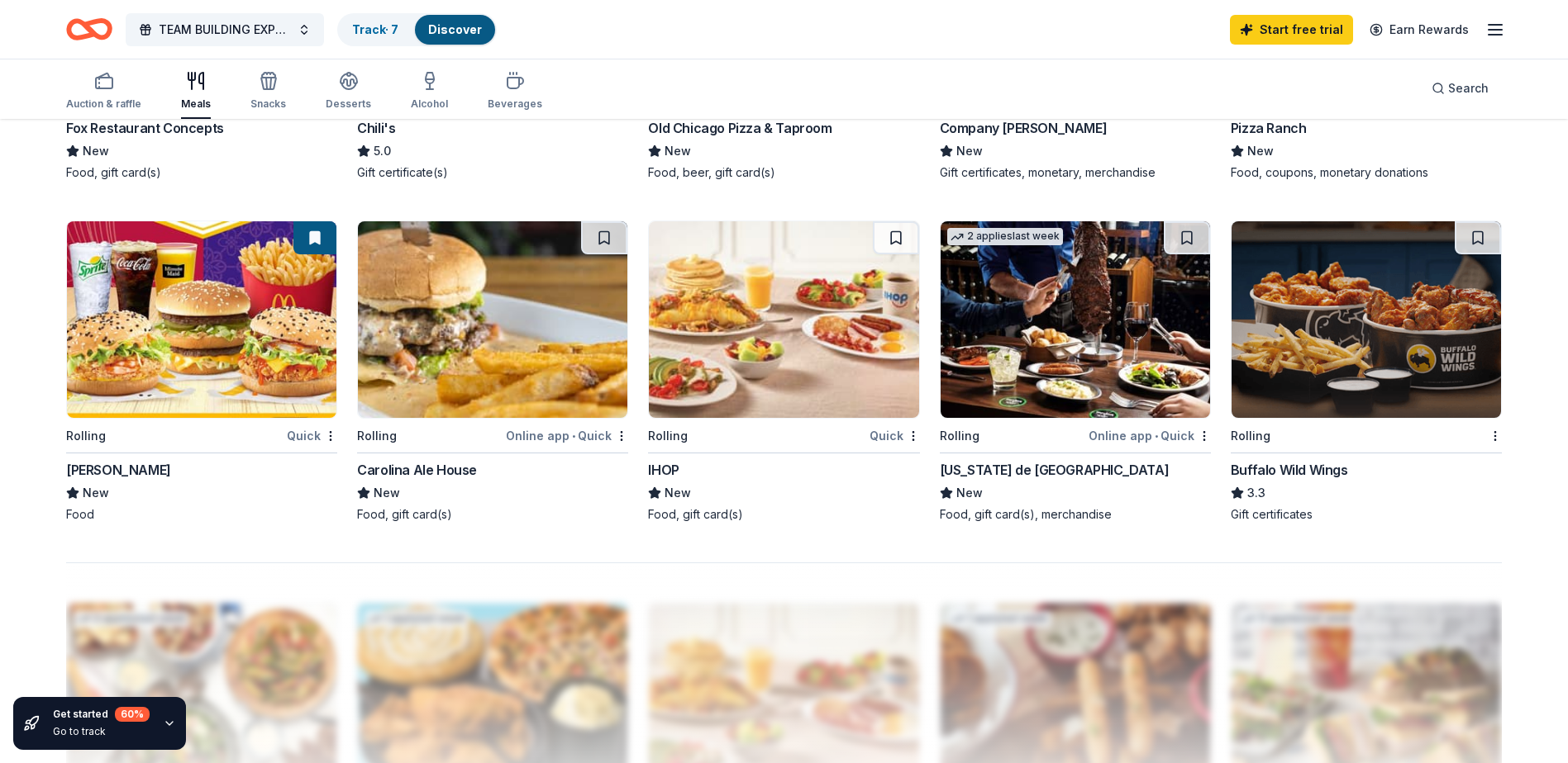
scroll to position [1109, 0]
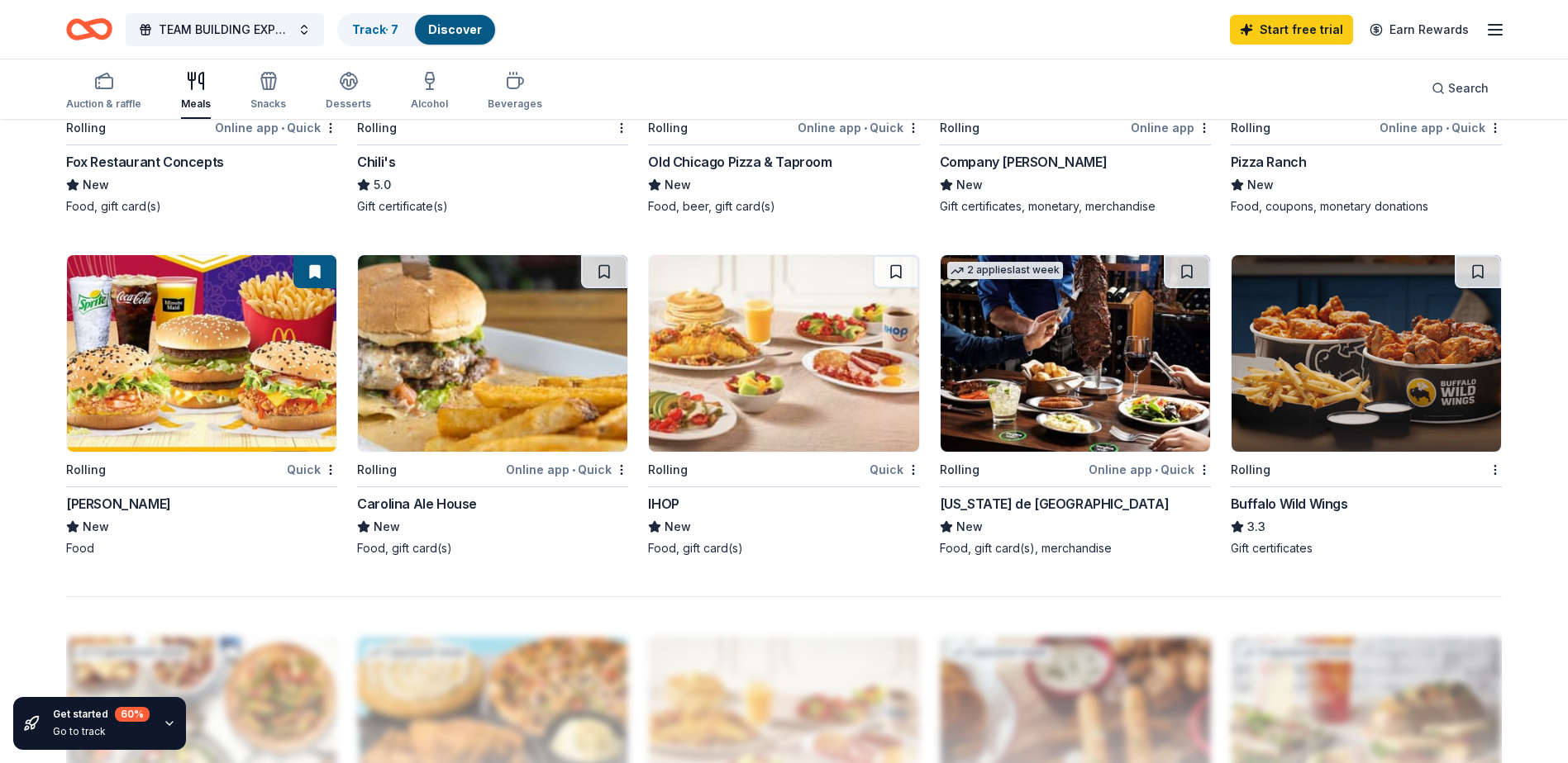
click at [1381, 382] on img at bounding box center [1365, 353] width 269 height 197
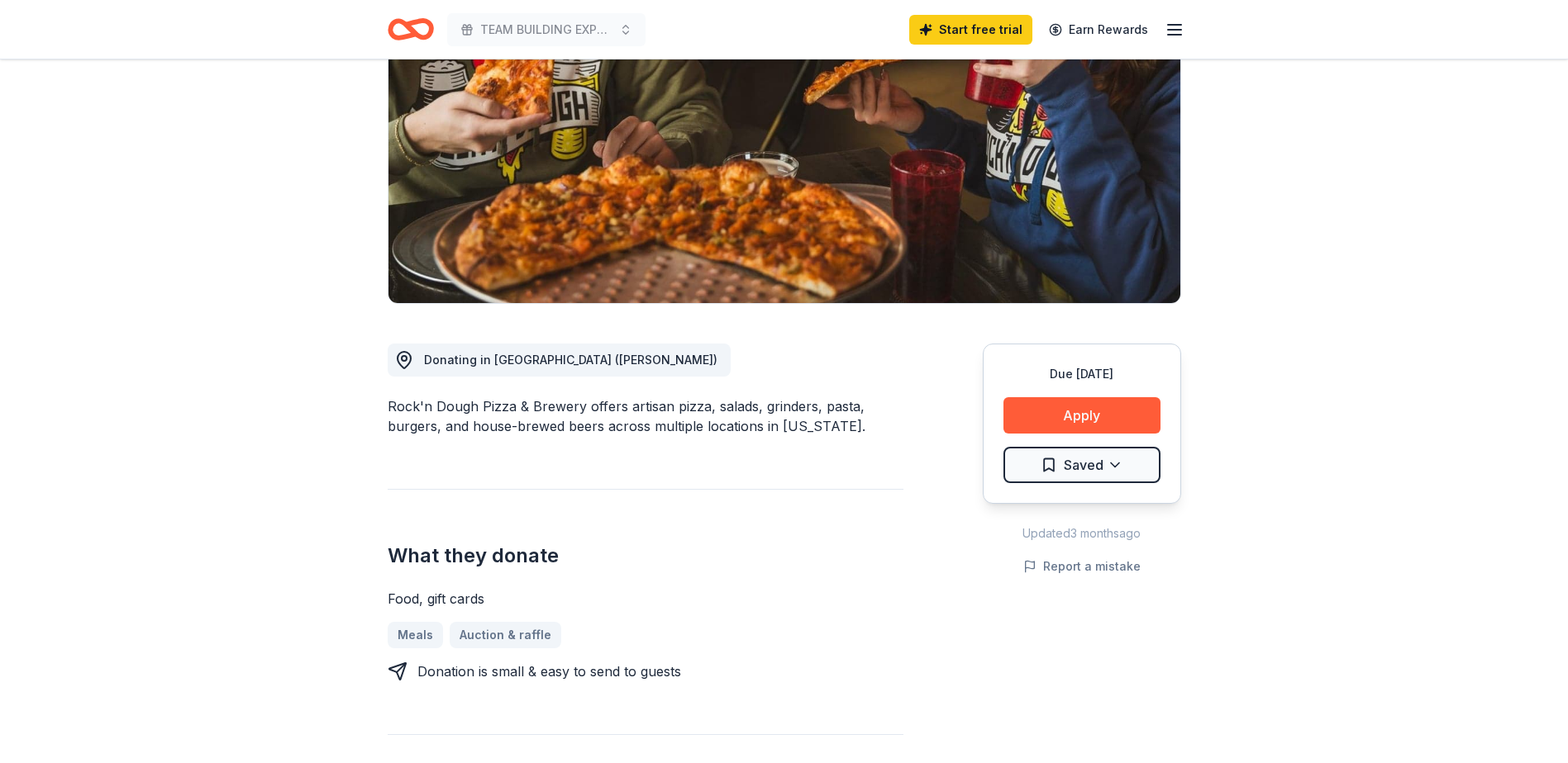
scroll to position [248, 0]
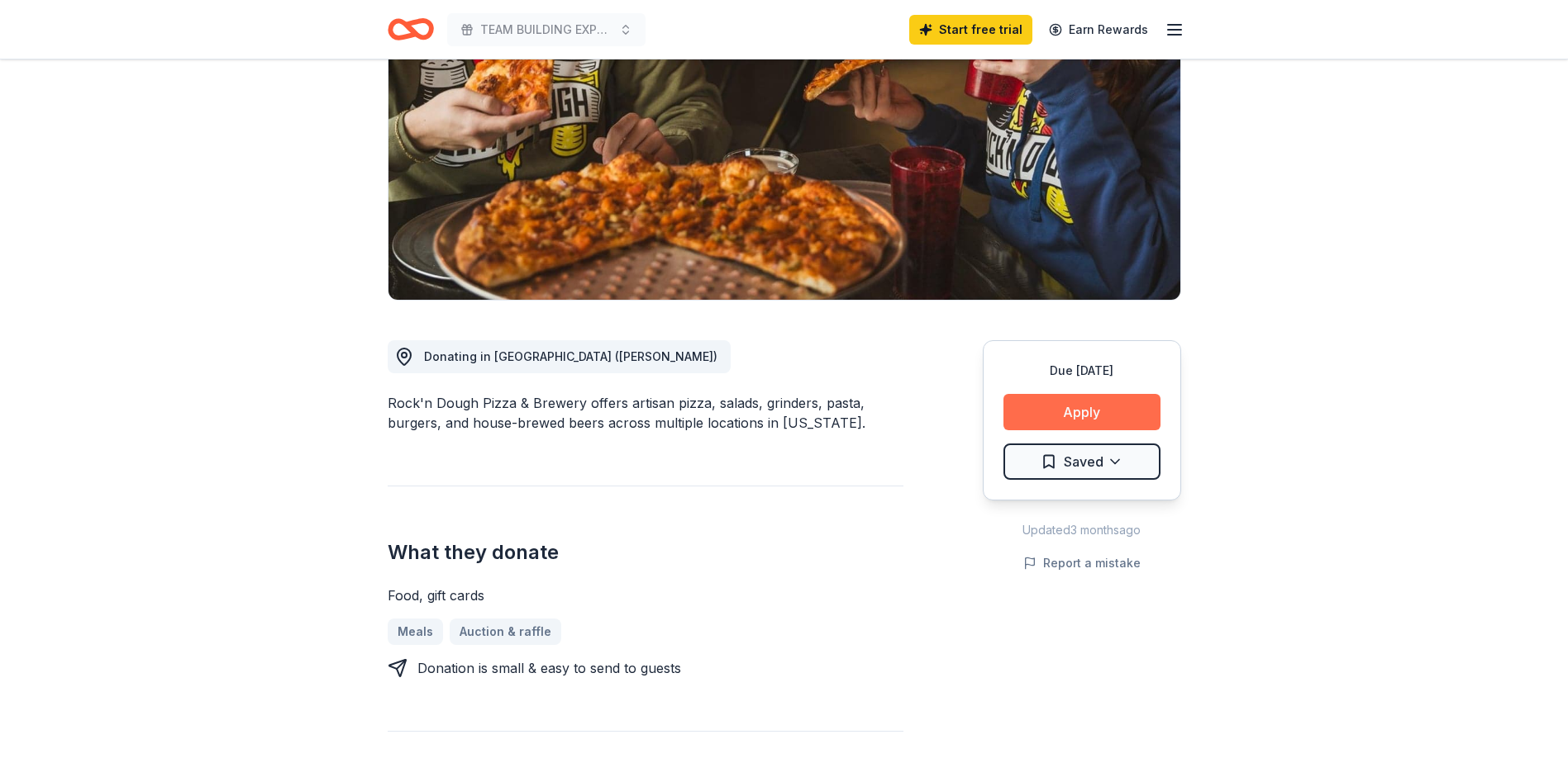
click at [1088, 394] on button "Apply" at bounding box center [1081, 412] width 157 height 36
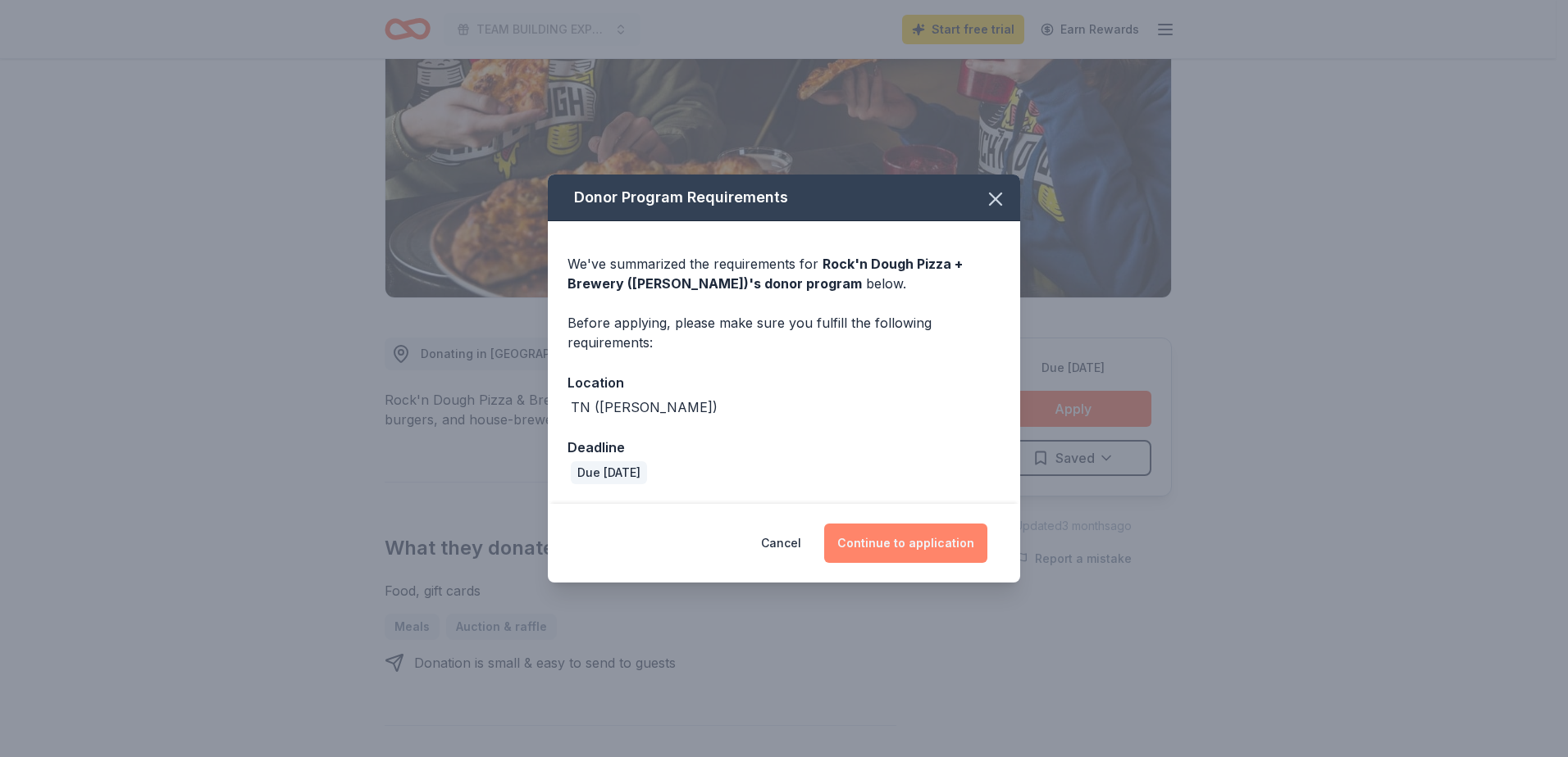
click at [903, 542] on button "Continue to application" at bounding box center [906, 543] width 163 height 39
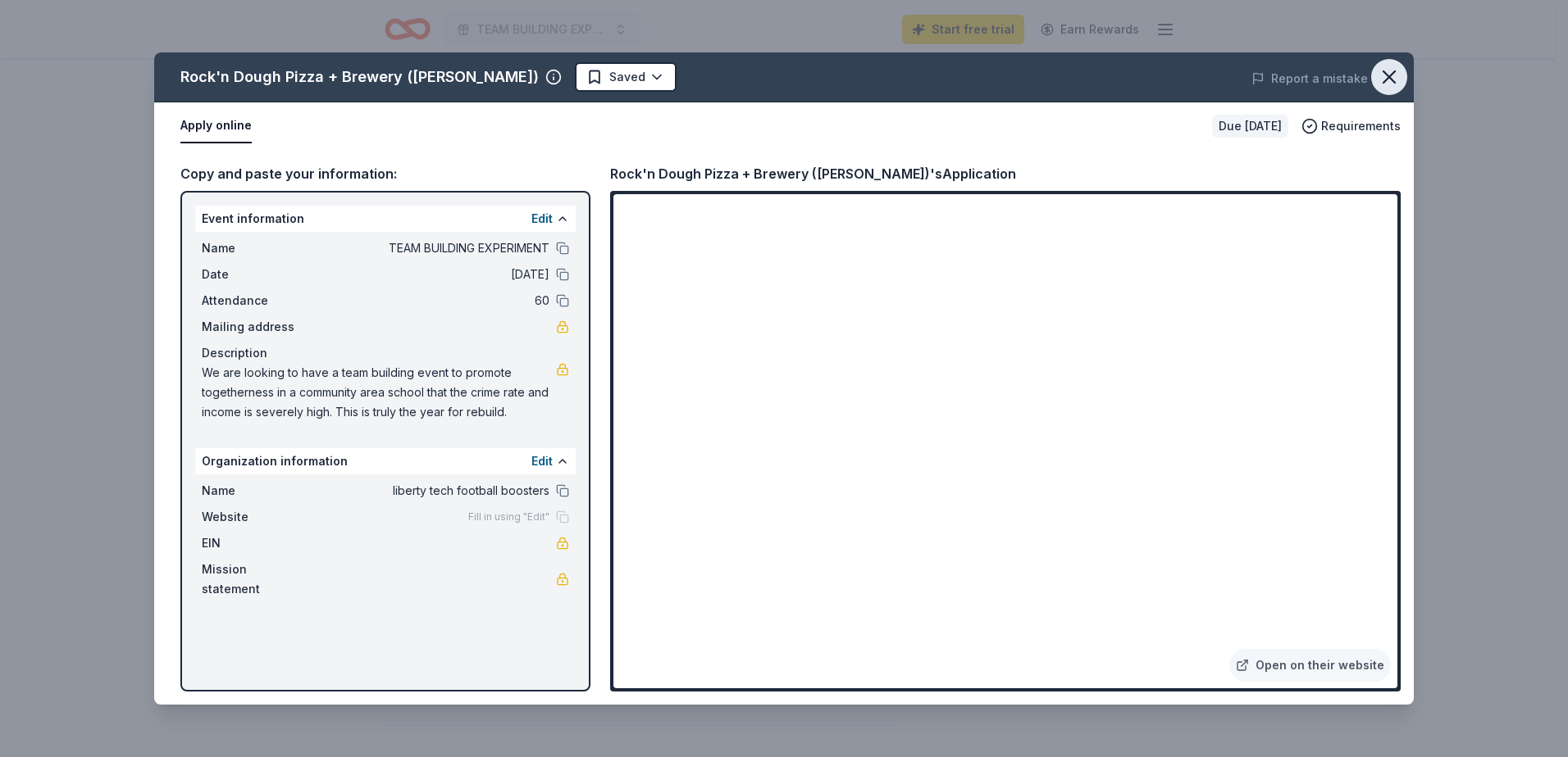
click at [1406, 73] on button "button" at bounding box center [1389, 76] width 36 height 36
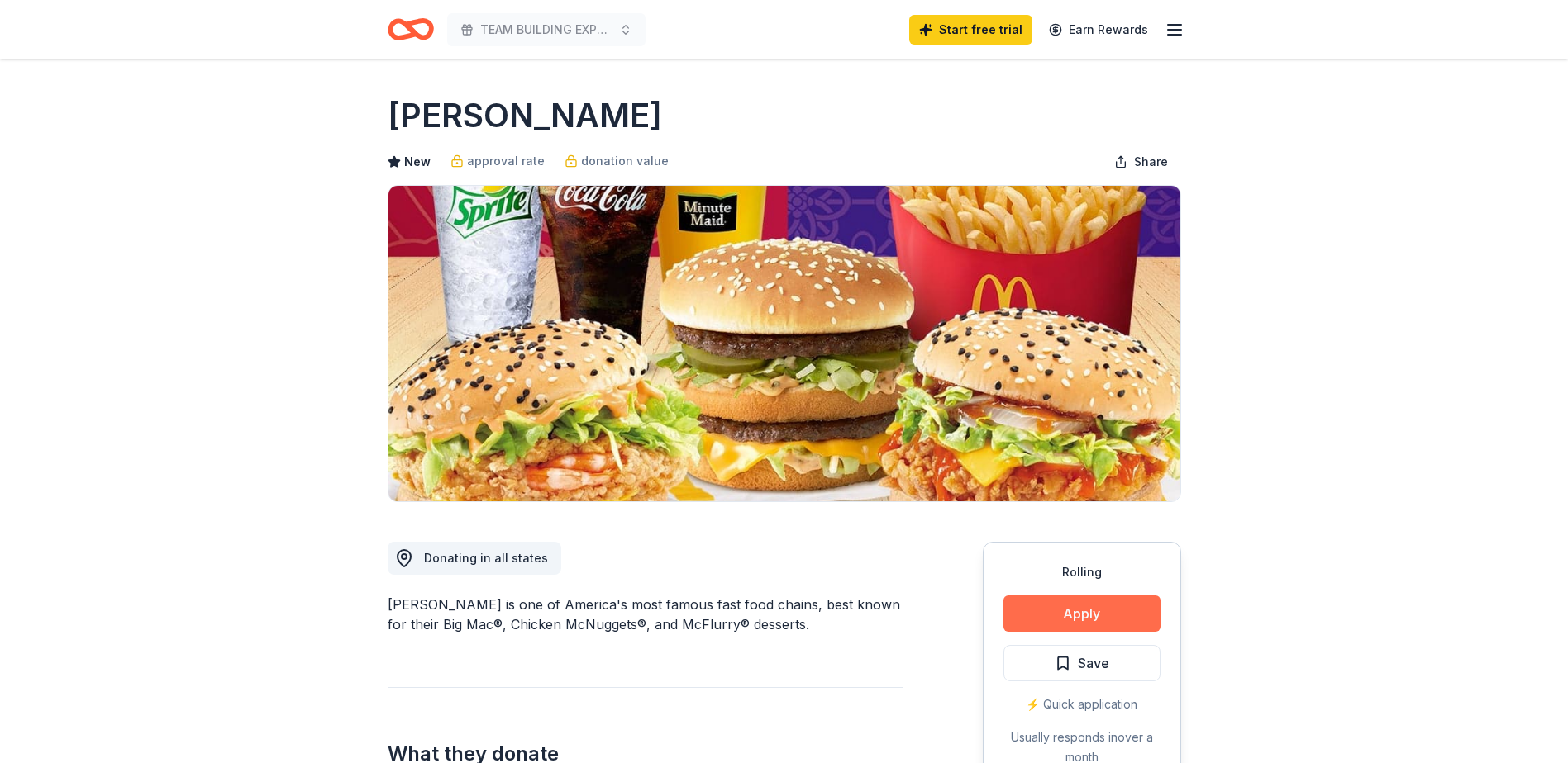
click at [1106, 607] on button "Apply" at bounding box center [1081, 613] width 157 height 36
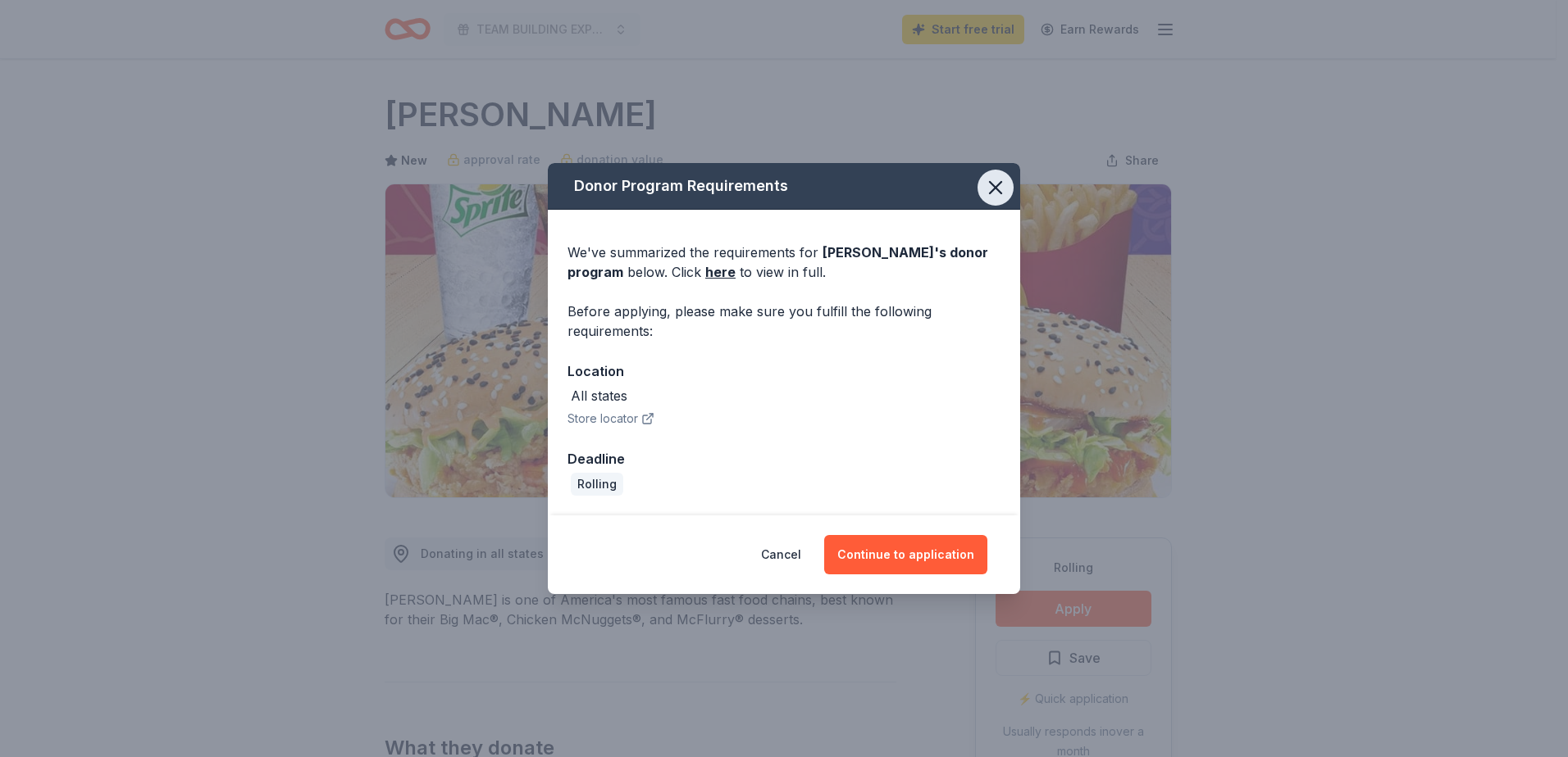
click at [994, 182] on icon "button" at bounding box center [995, 187] width 23 height 23
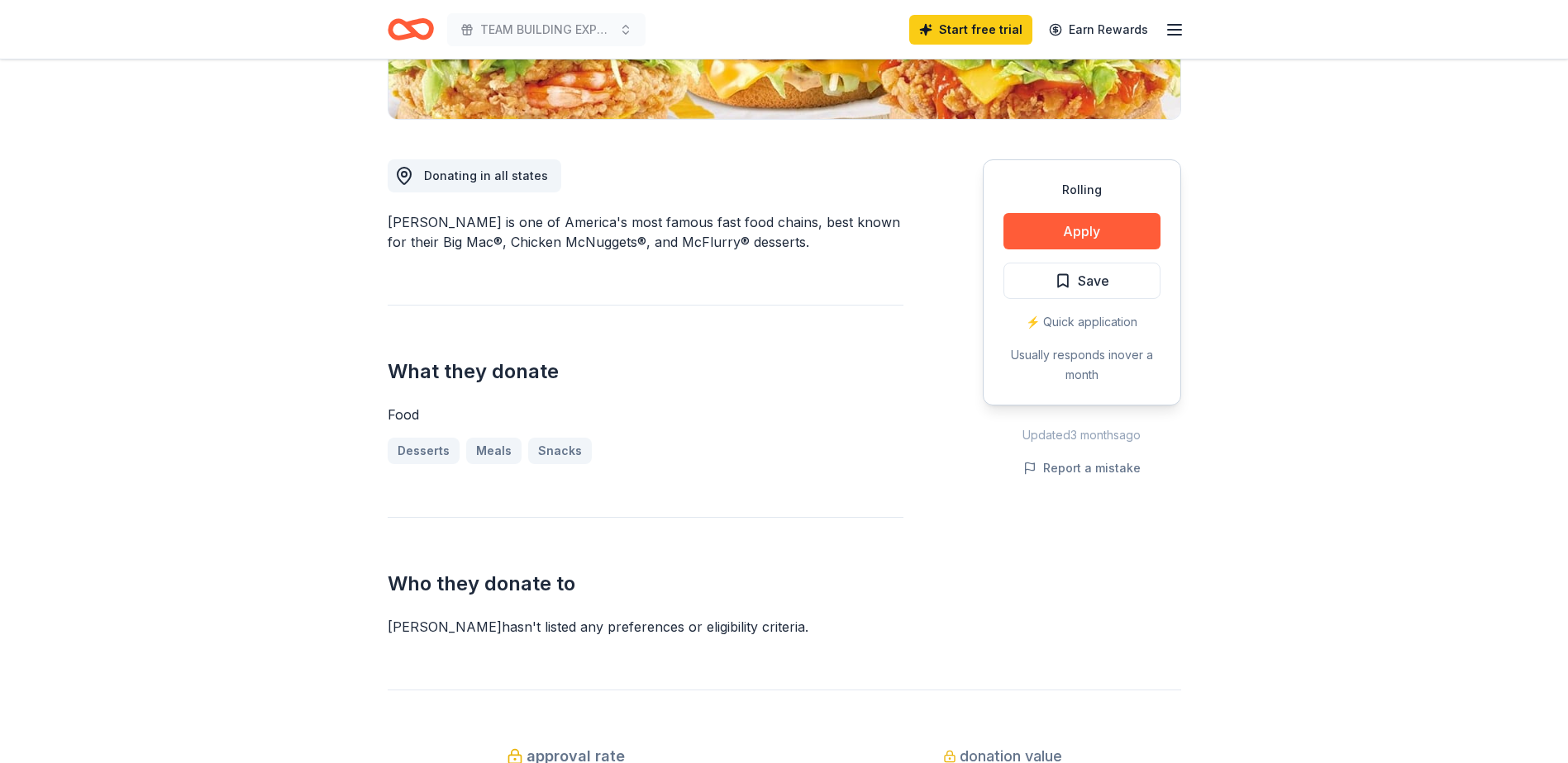
scroll to position [330, 0]
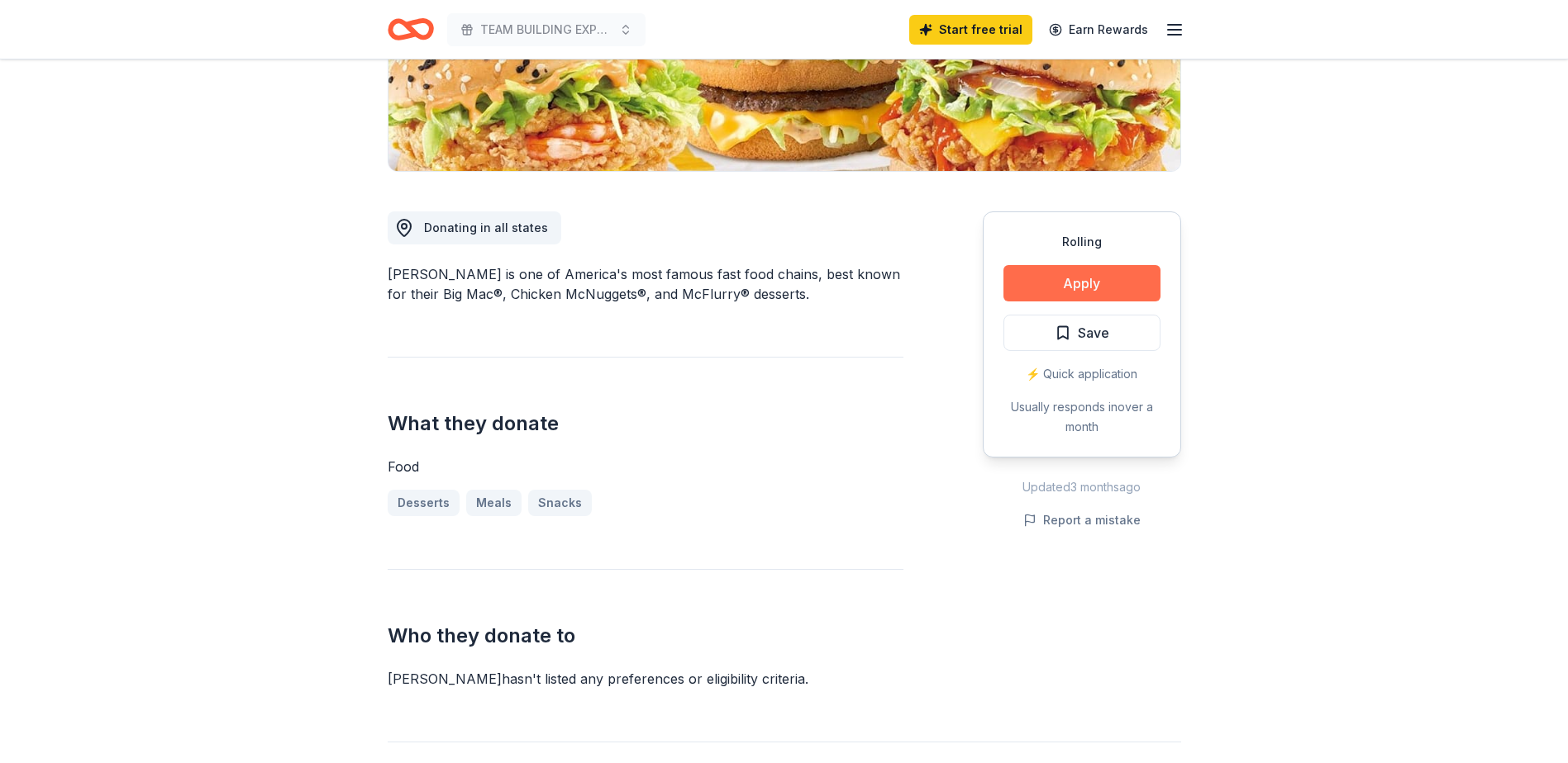
click at [1092, 276] on button "Apply" at bounding box center [1081, 283] width 157 height 36
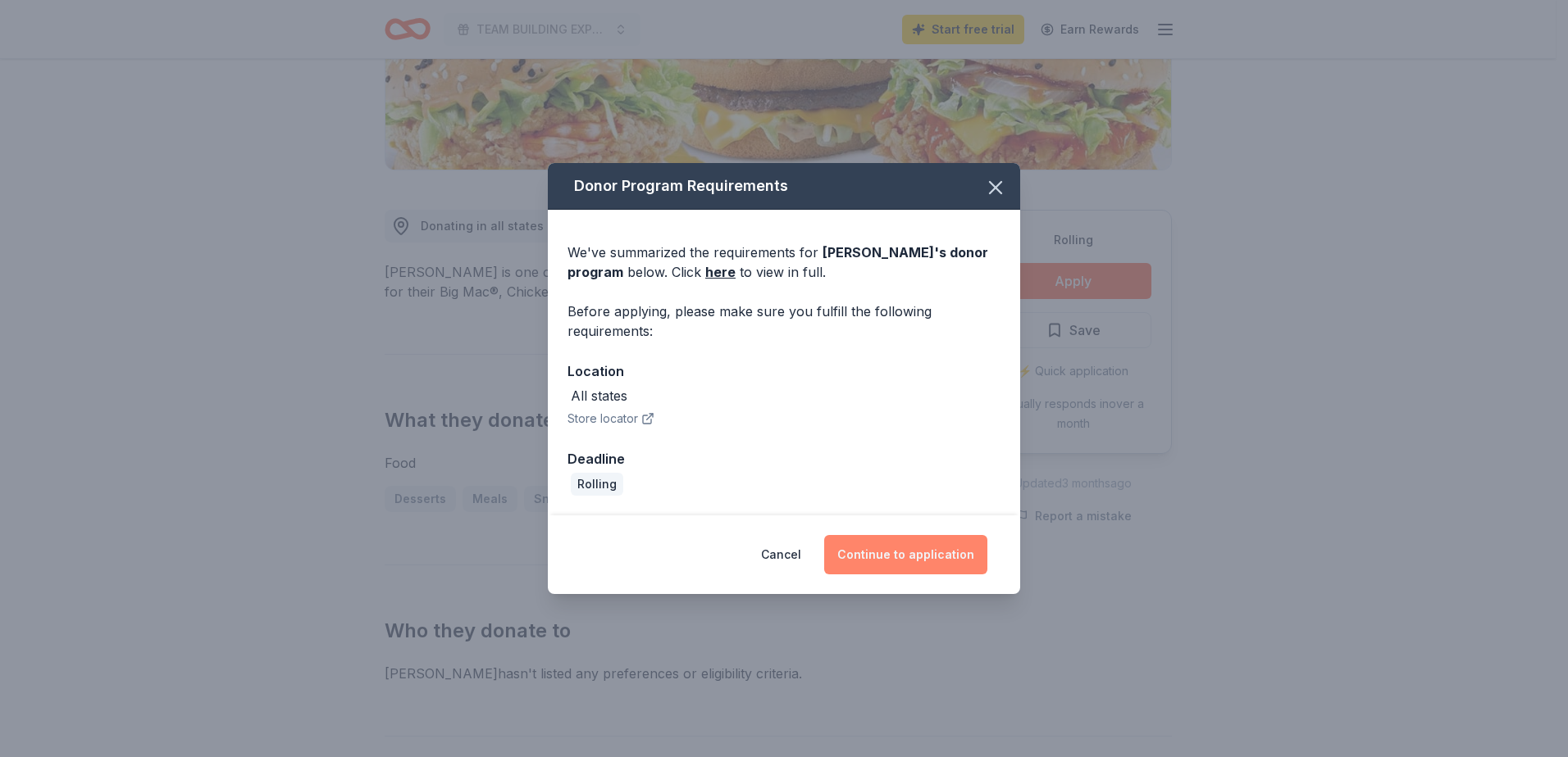
click at [940, 551] on button "Continue to application" at bounding box center [906, 554] width 163 height 39
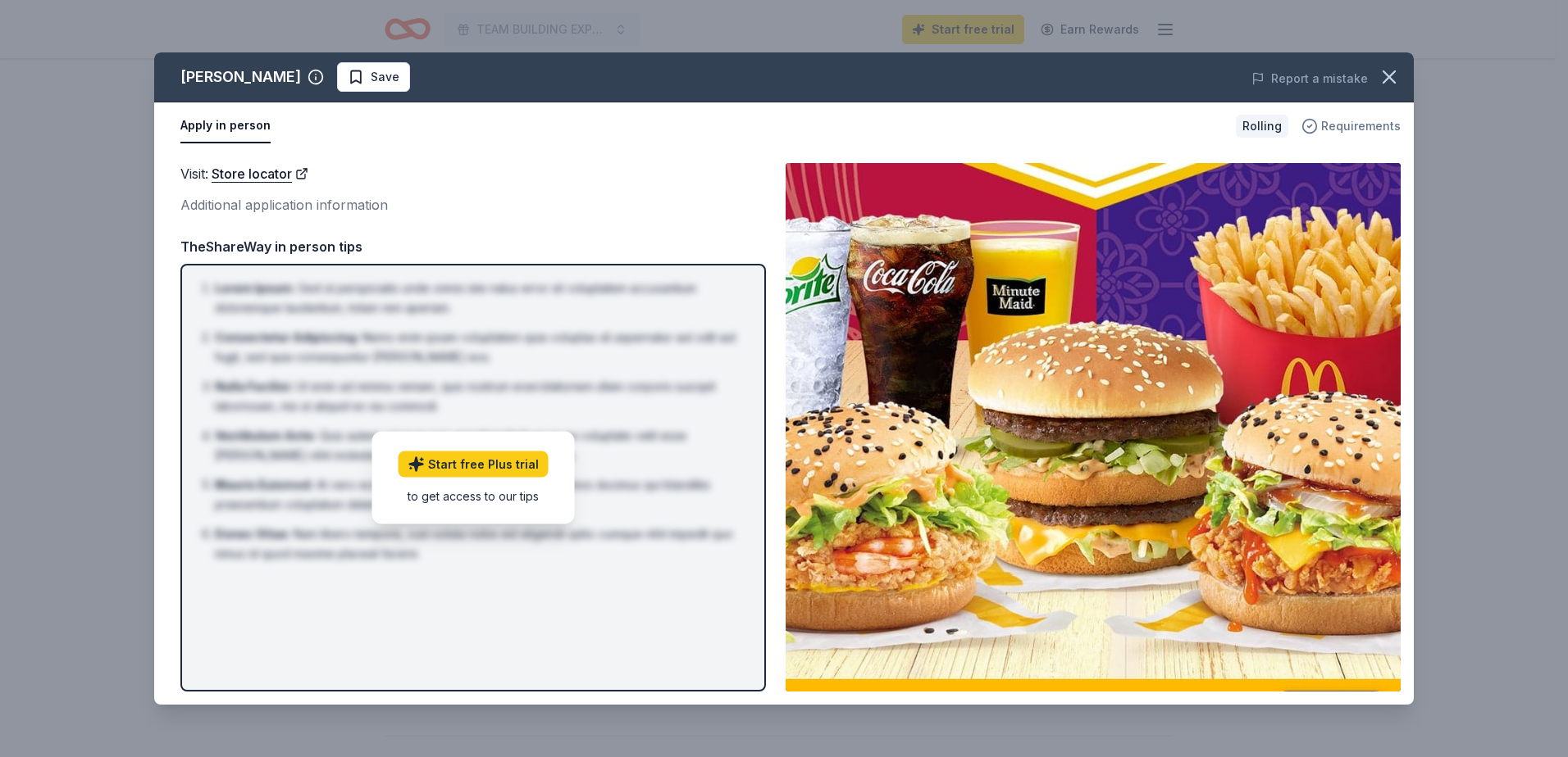
click at [1372, 126] on span "Requirements" at bounding box center [1361, 126] width 80 height 19
click at [371, 75] on span "Save" at bounding box center [385, 76] width 28 height 19
click at [1394, 76] on icon "button" at bounding box center [1389, 76] width 23 height 23
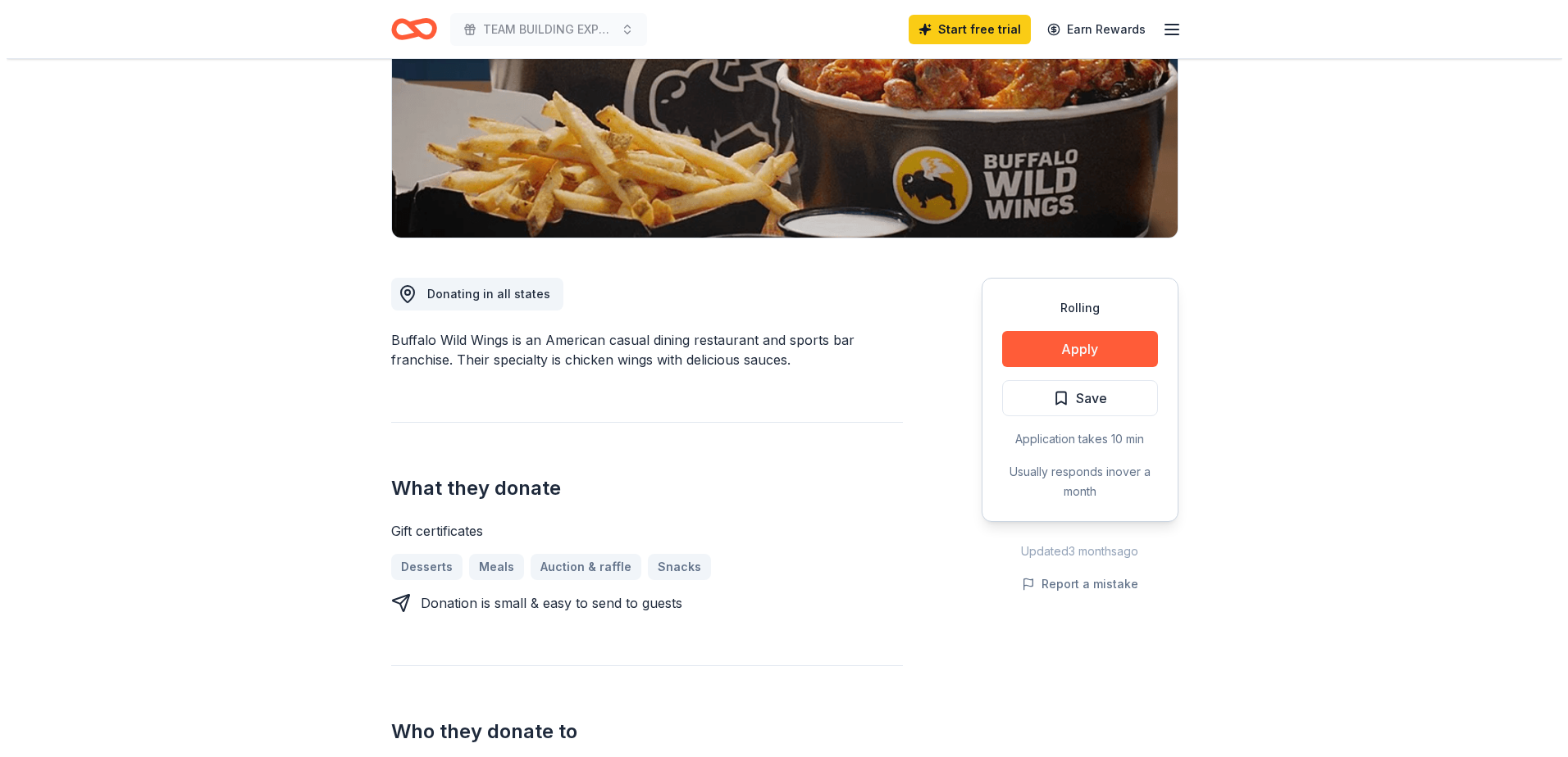
scroll to position [328, 0]
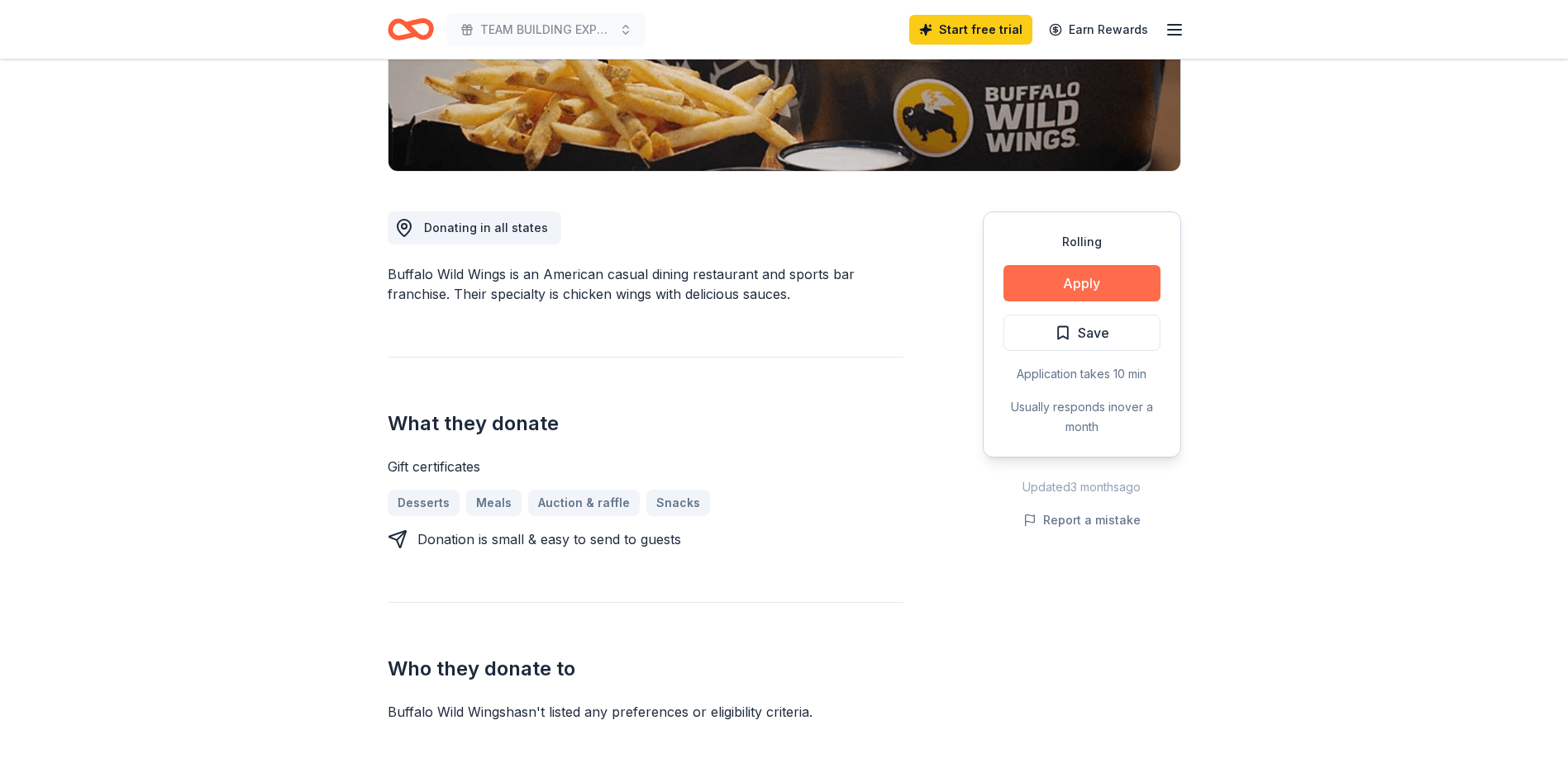
click at [1049, 284] on button "Apply" at bounding box center [1081, 283] width 157 height 36
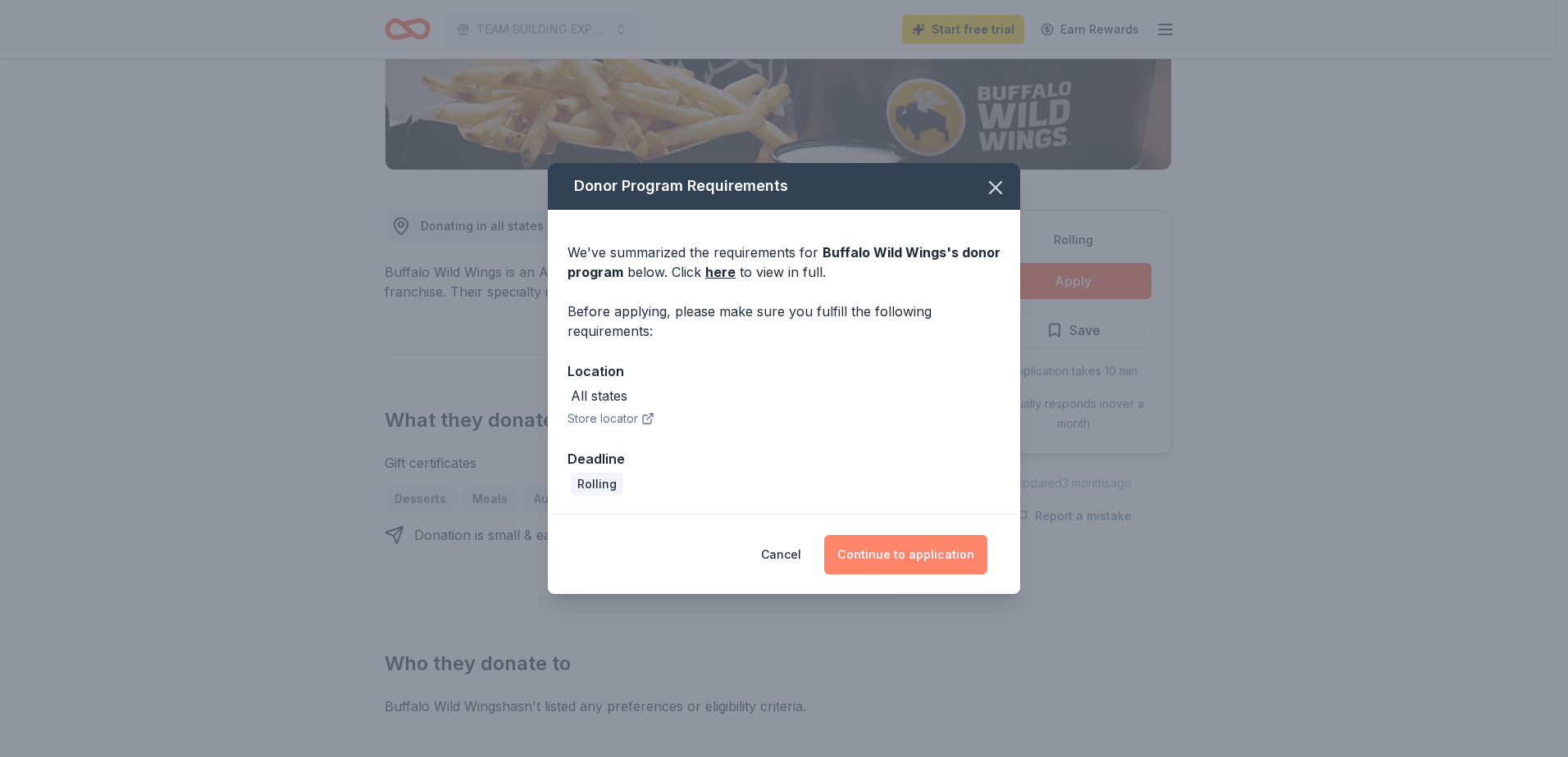
click at [938, 559] on button "Continue to application" at bounding box center [906, 554] width 163 height 39
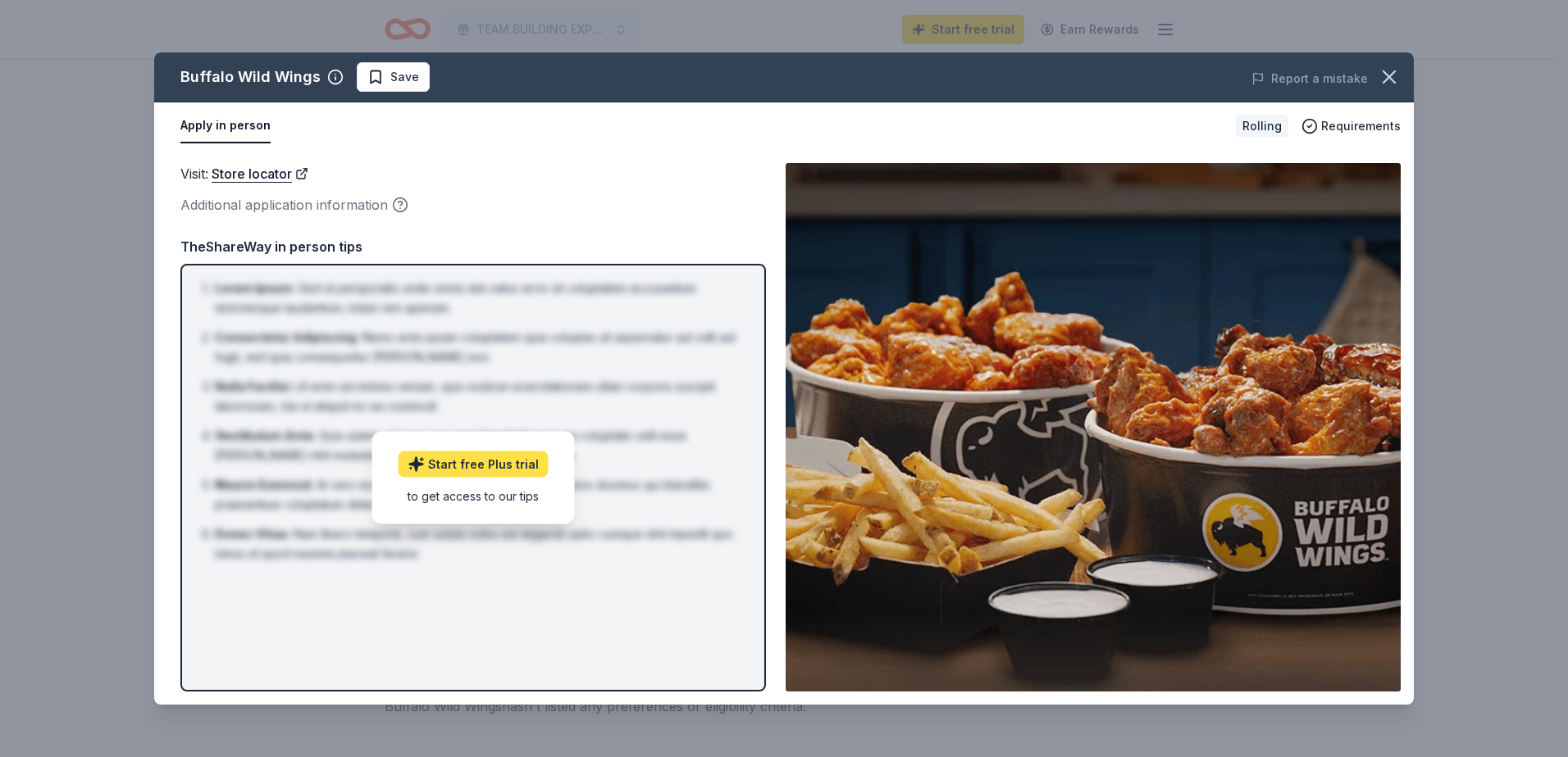
click at [510, 462] on link "Start free Plus trial" at bounding box center [473, 464] width 150 height 27
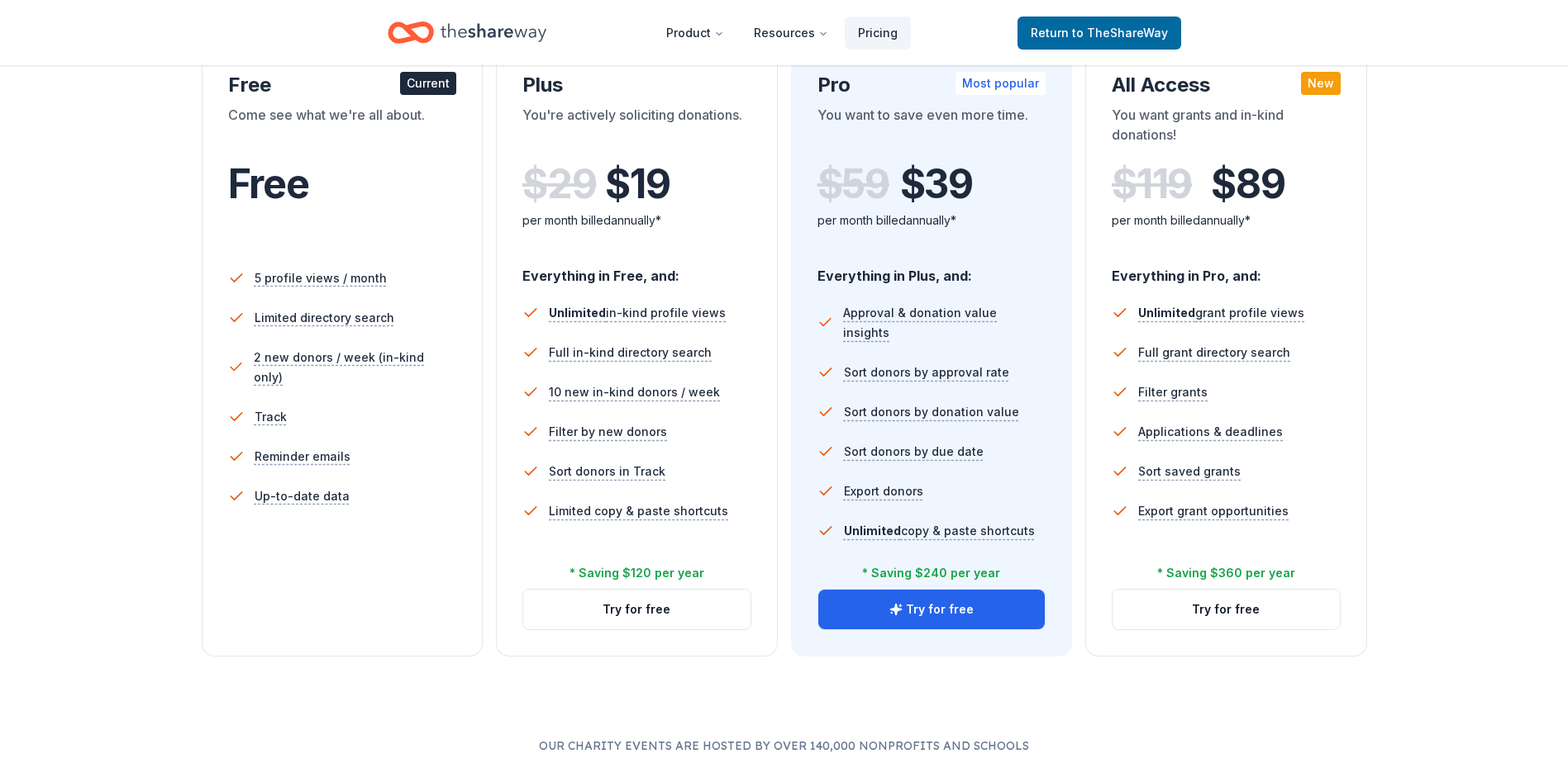
scroll to position [330, 0]
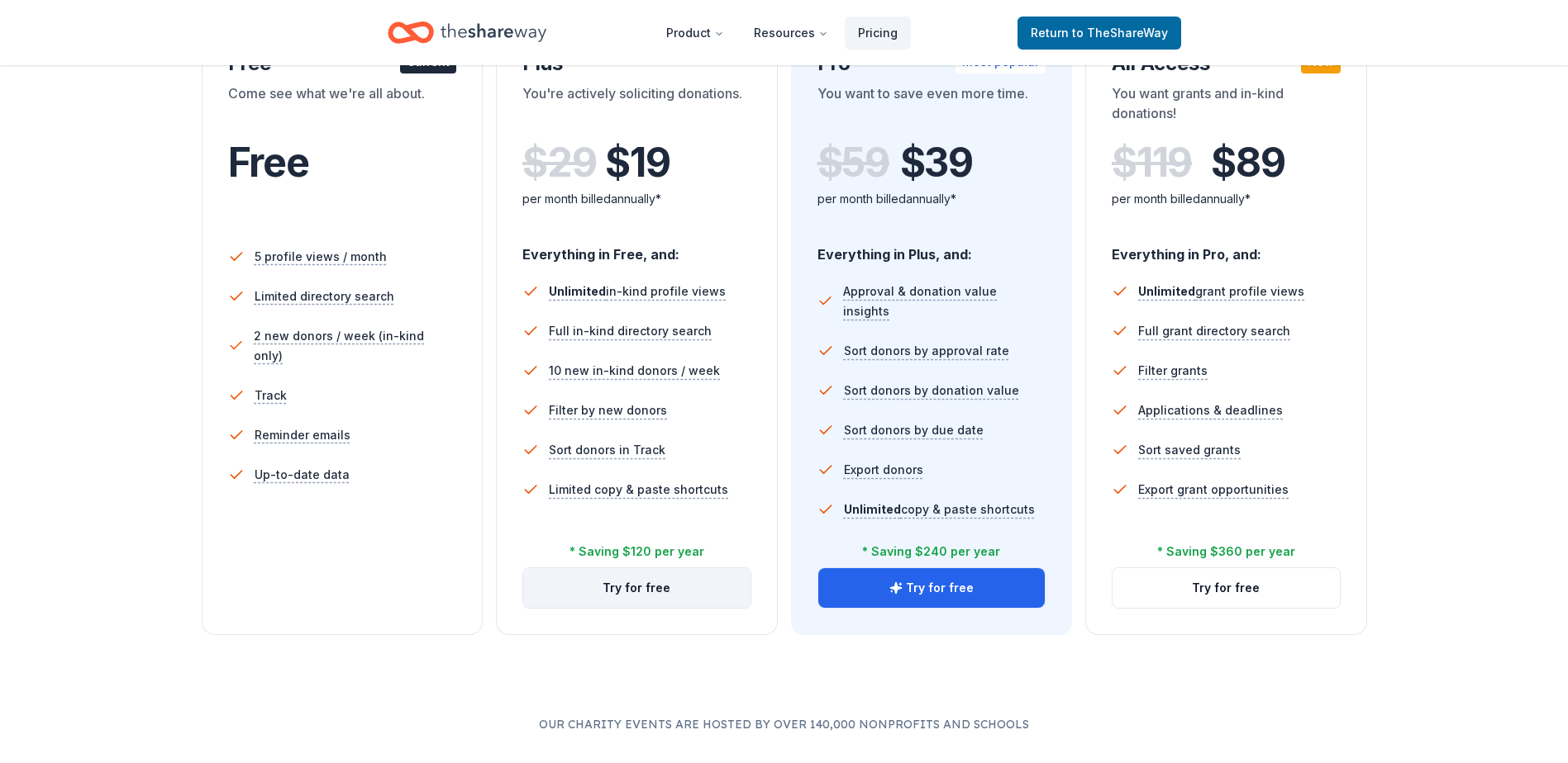
click at [636, 590] on button "Try for free" at bounding box center [636, 588] width 228 height 40
